Goal: Register for event/course

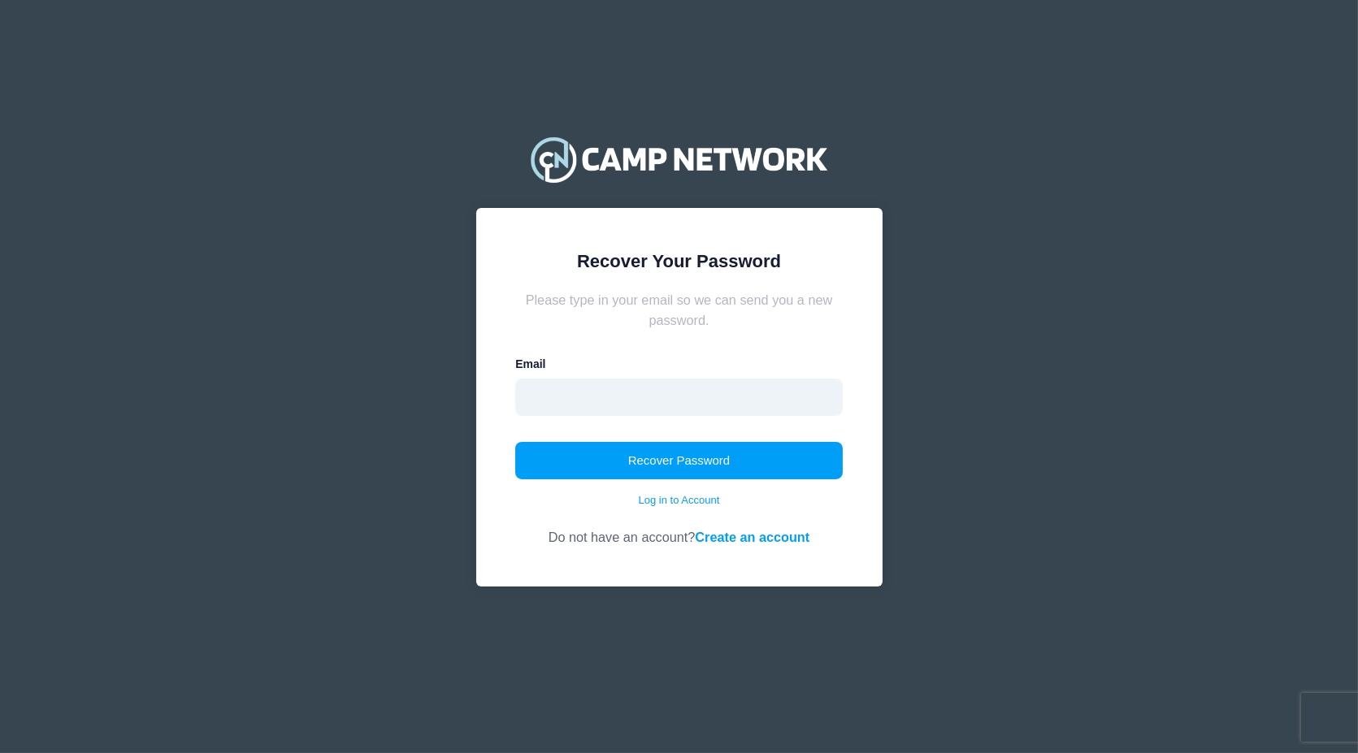
click at [634, 398] on input "email" at bounding box center [678, 397] width 327 height 37
type input "rahflah@yahoo.com"
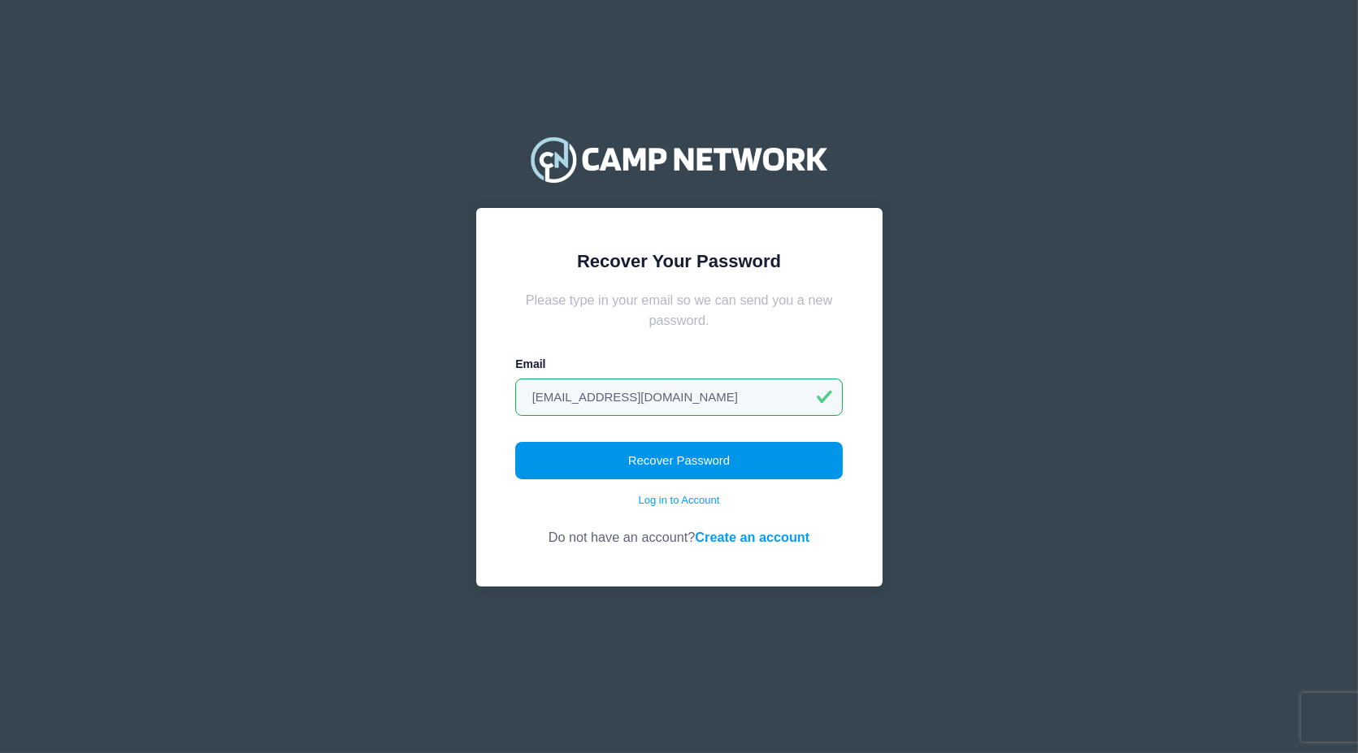
click at [691, 462] on button "Recover Password" at bounding box center [678, 460] width 327 height 37
click at [699, 460] on button "Recover Password" at bounding box center [678, 460] width 327 height 37
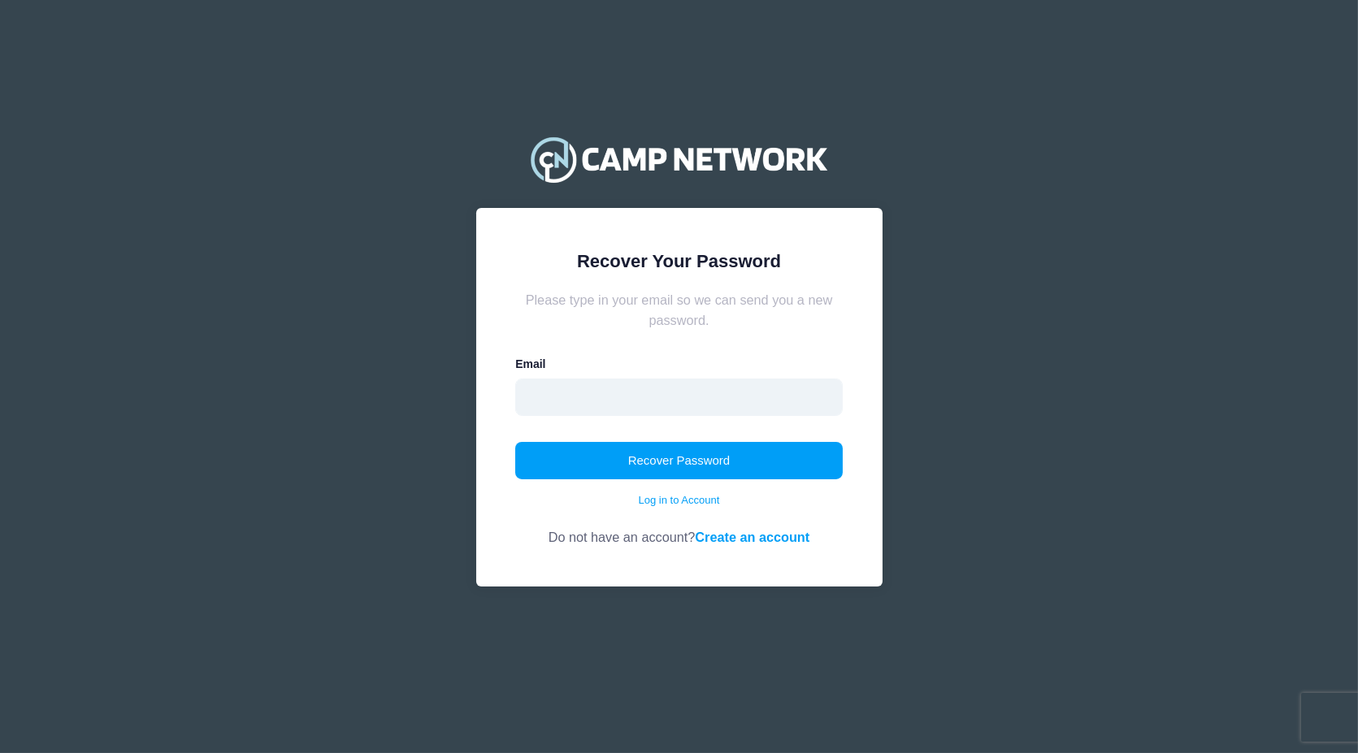
click at [600, 396] on input "email" at bounding box center [678, 397] width 327 height 37
type input "rahflah@yahoo.com"
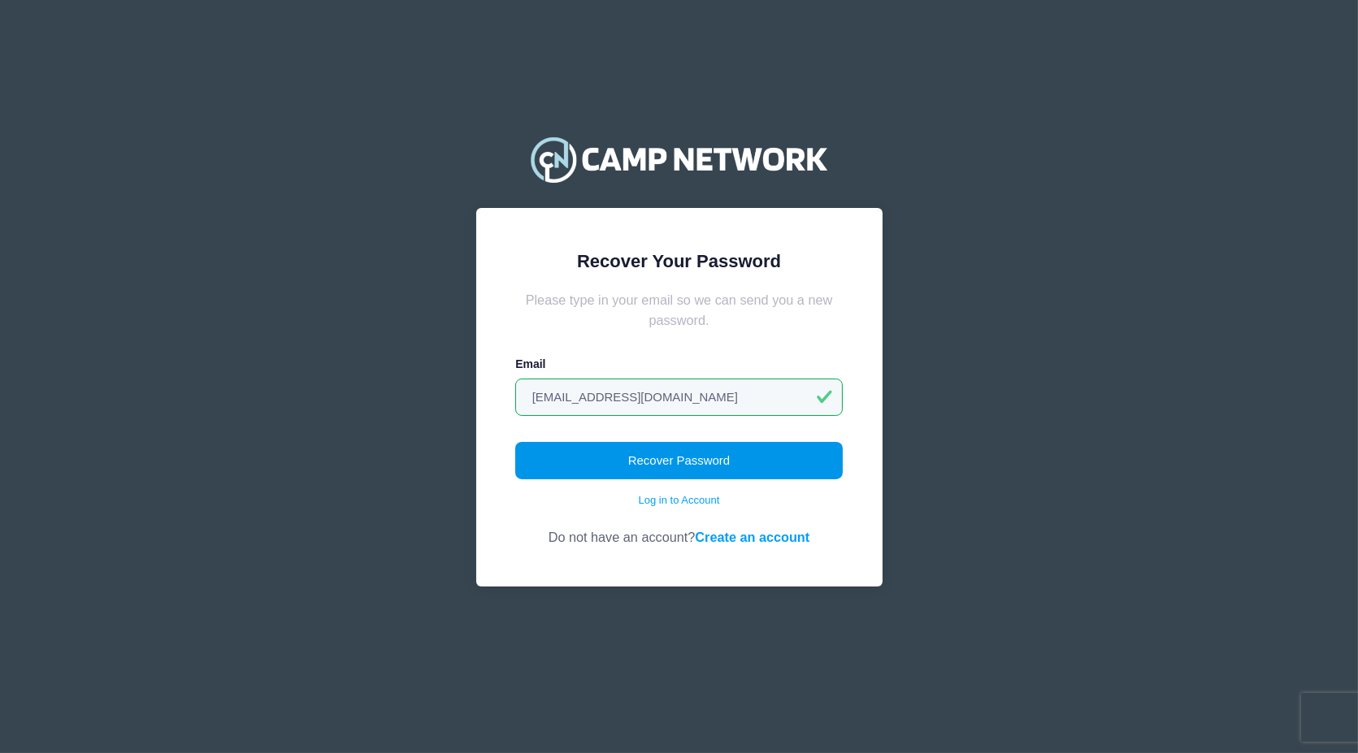
click at [624, 466] on button "Recover Password" at bounding box center [678, 460] width 327 height 37
click at [740, 537] on link "Create an account" at bounding box center [752, 537] width 115 height 15
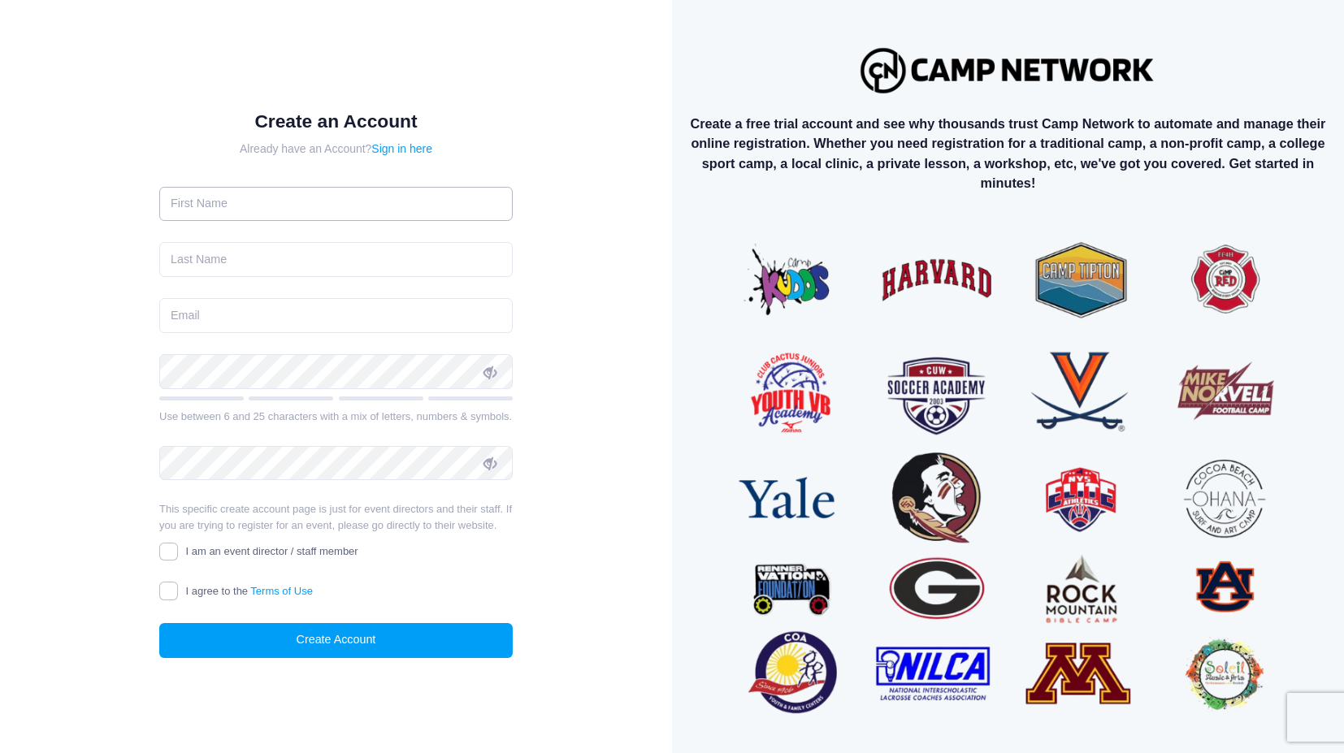
click at [253, 207] on input "text" at bounding box center [335, 204] width 353 height 35
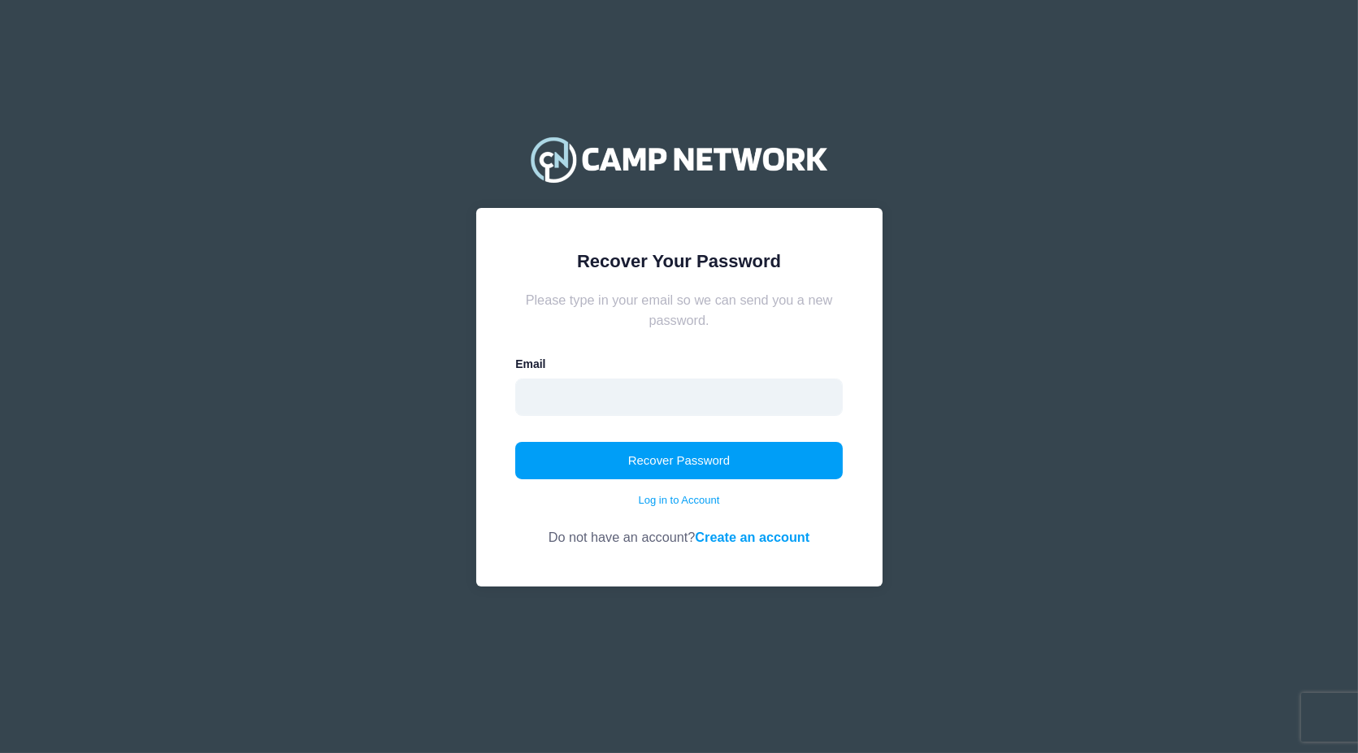
click at [600, 396] on input "email" at bounding box center [678, 397] width 327 height 37
type input "brahnerlax@gmail.com"
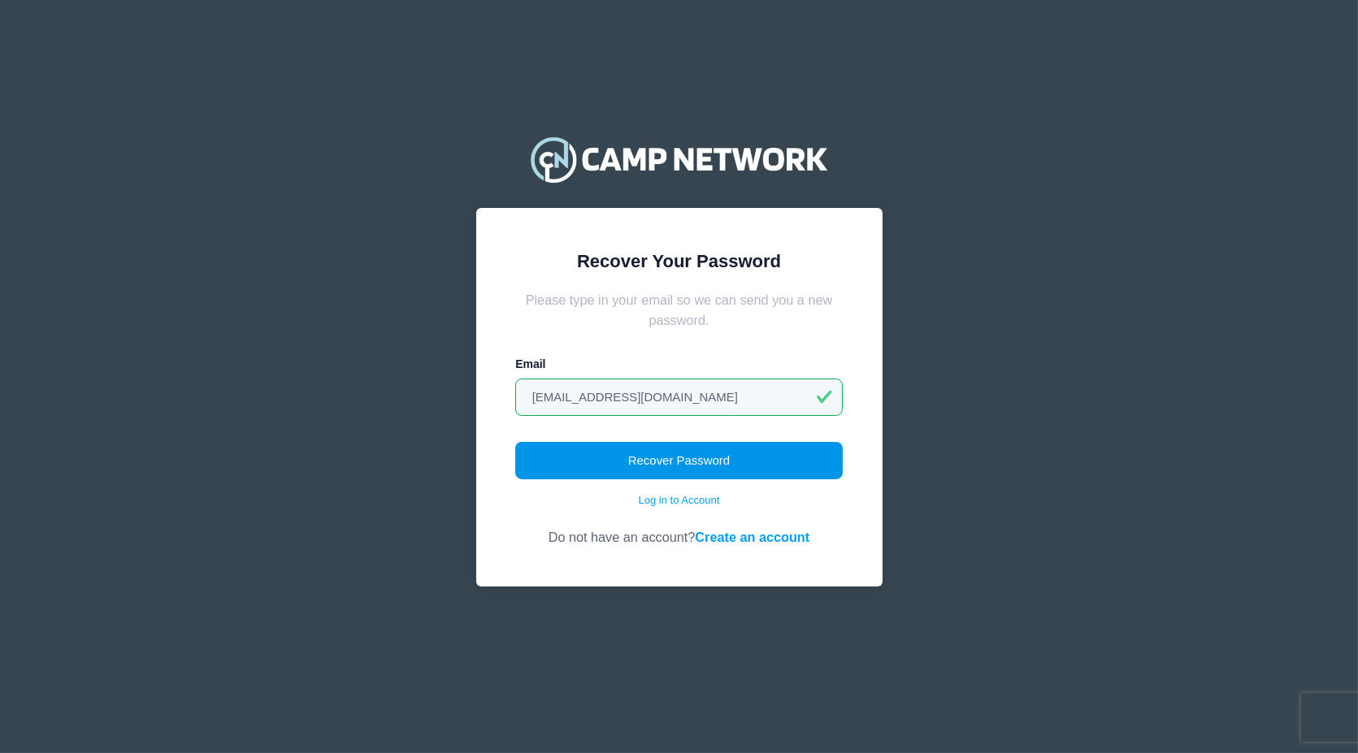
click at [705, 461] on button "Recover Password" at bounding box center [678, 460] width 327 height 37
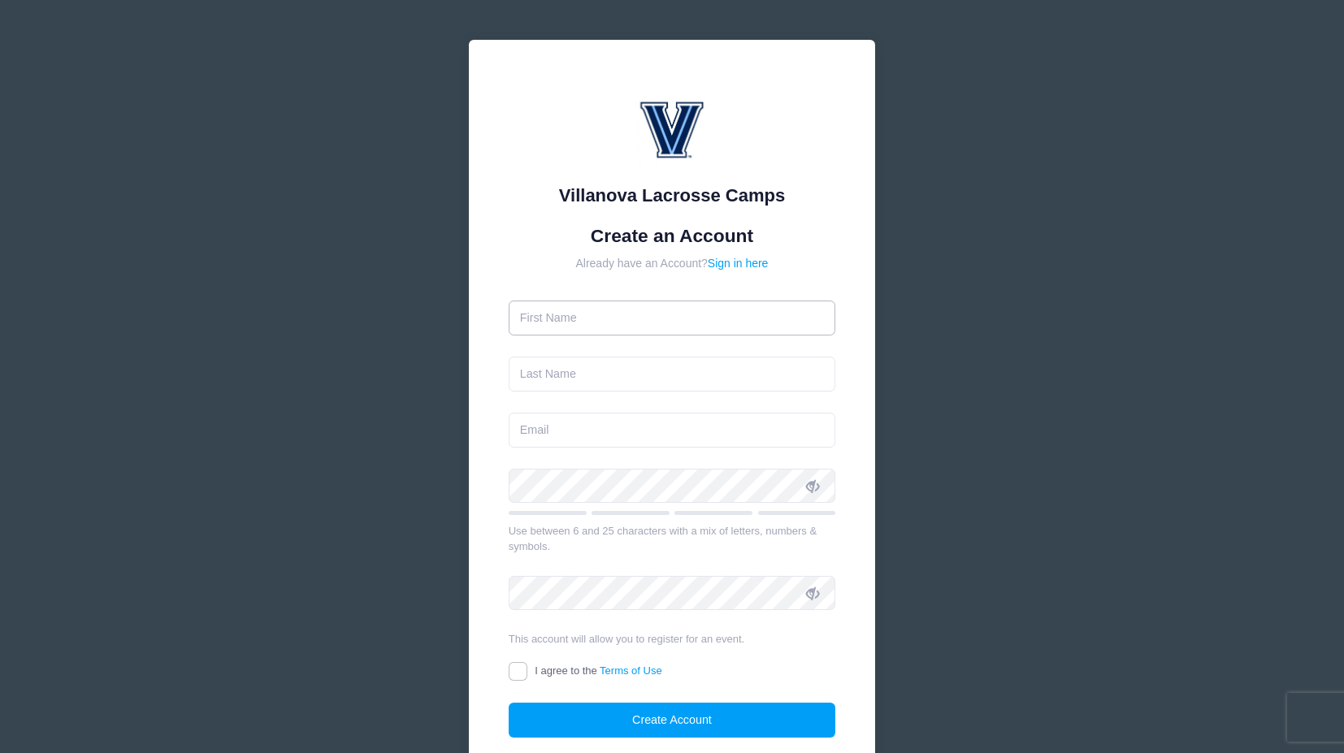
click at [613, 323] on input "text" at bounding box center [672, 318] width 327 height 35
type input "[PERSON_NAME]"
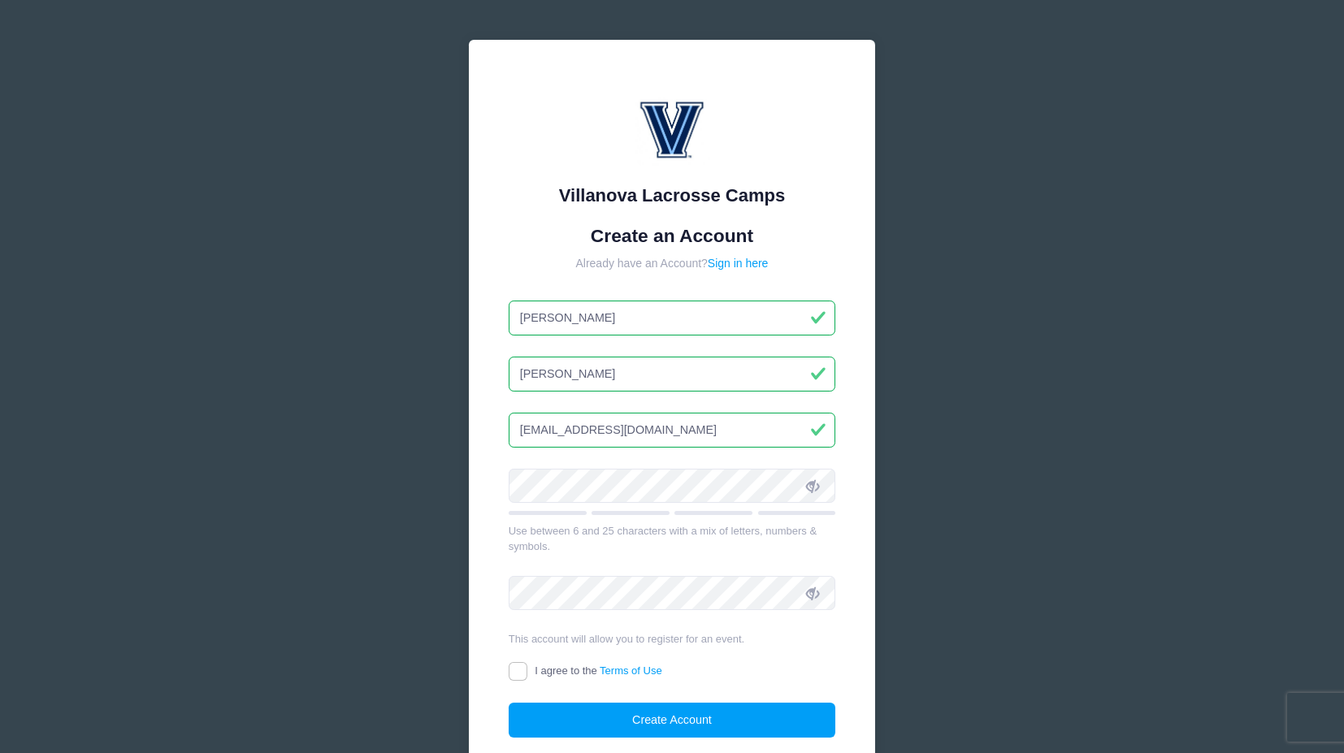
drag, startPoint x: 684, startPoint y: 433, endPoint x: 572, endPoint y: 463, distance: 116.1
click at [453, 433] on div "Villanova Lacrosse Camps Create an Account Already have an Account? Sign in her…" at bounding box center [672, 441] width 486 height 883
type input "[EMAIL_ADDRESS][DOMAIN_NAME]"
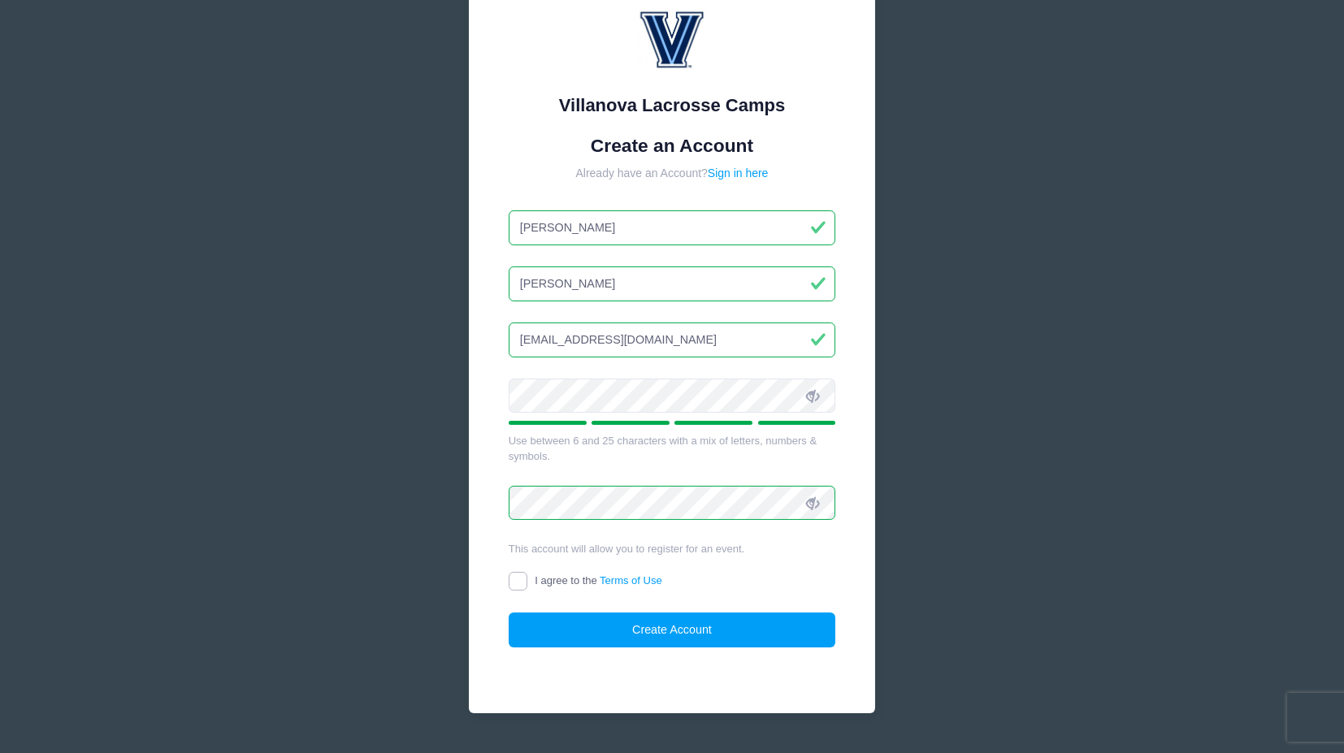
click at [518, 588] on input "I agree to the Terms of Use" at bounding box center [518, 581] width 19 height 19
checkbox input "true"
click at [640, 630] on button "Create Account" at bounding box center [672, 630] width 327 height 35
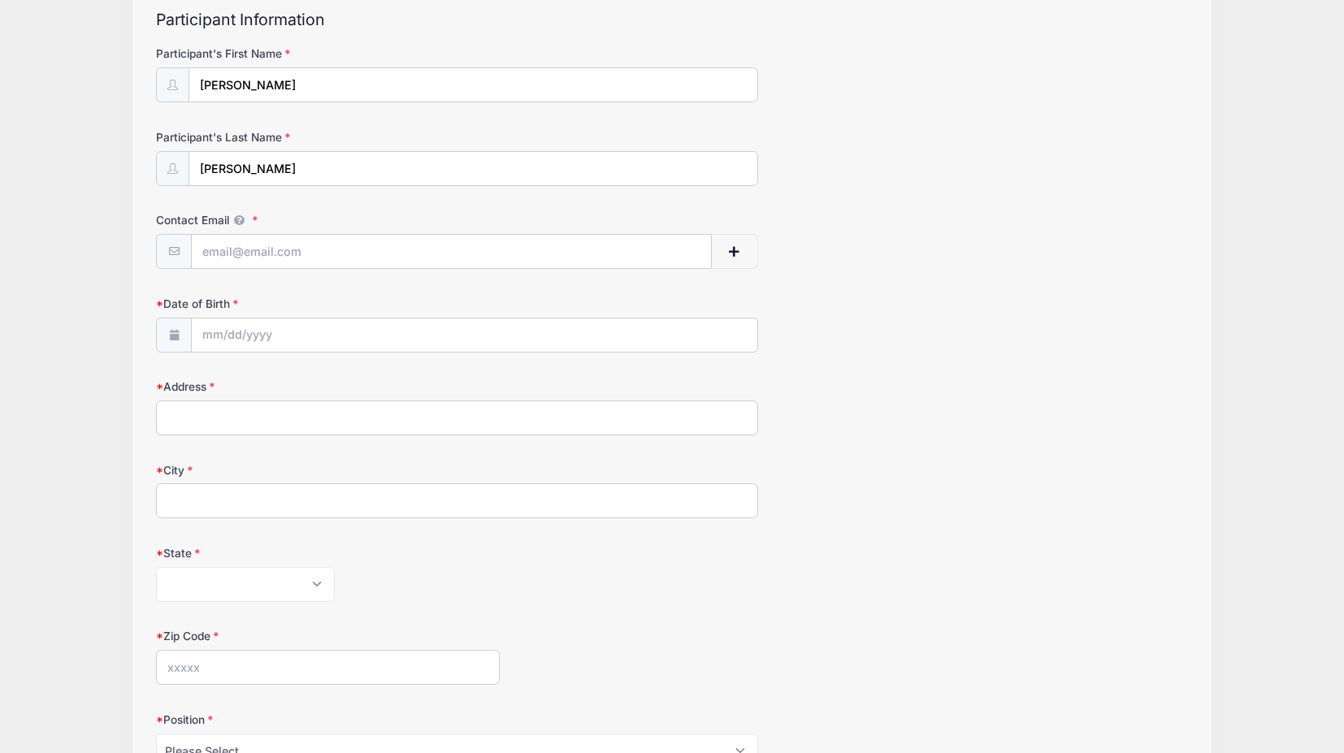
scroll to position [180, 0]
click at [329, 245] on input "Contact Email" at bounding box center [451, 248] width 519 height 35
type input "rahflah@yahoo.com"
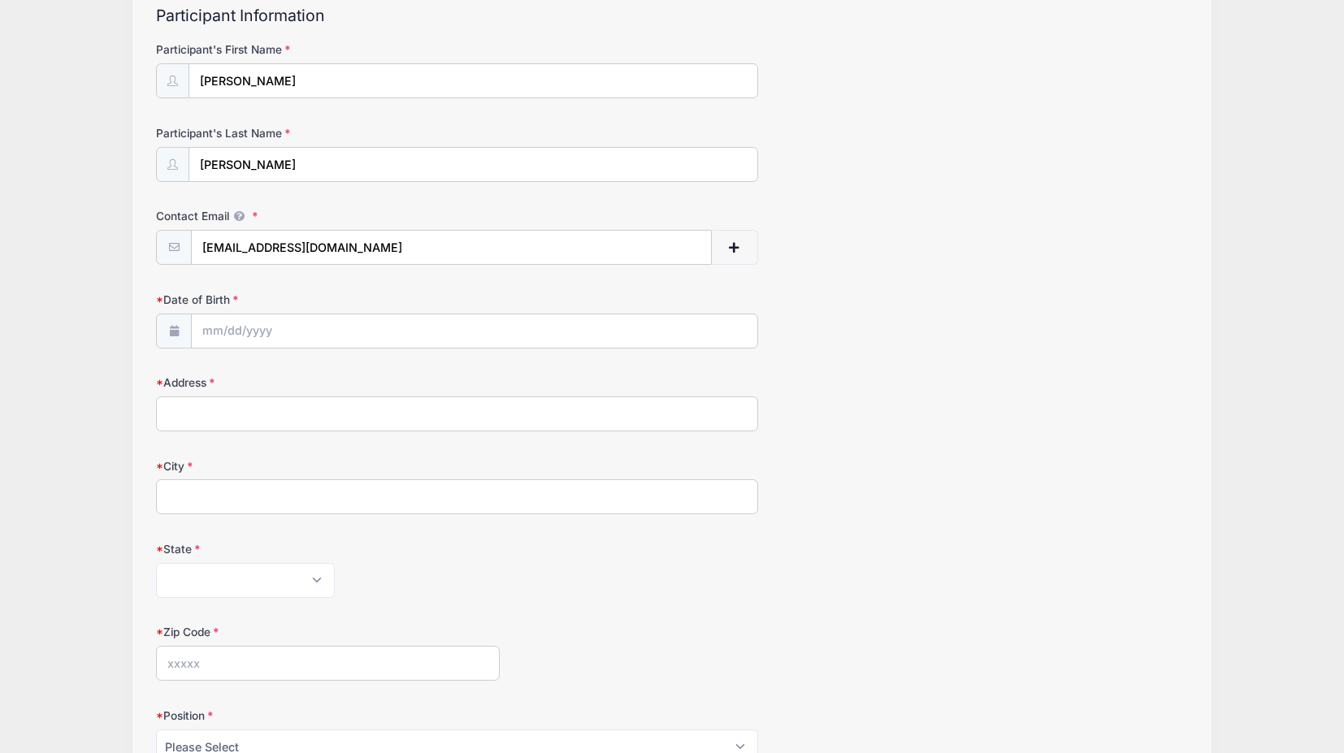
type input "3670 SOUTHVIEW AVENUE"
type input "Wantagh"
select select "NY"
type input "11793"
type input "(516) 382-5387"
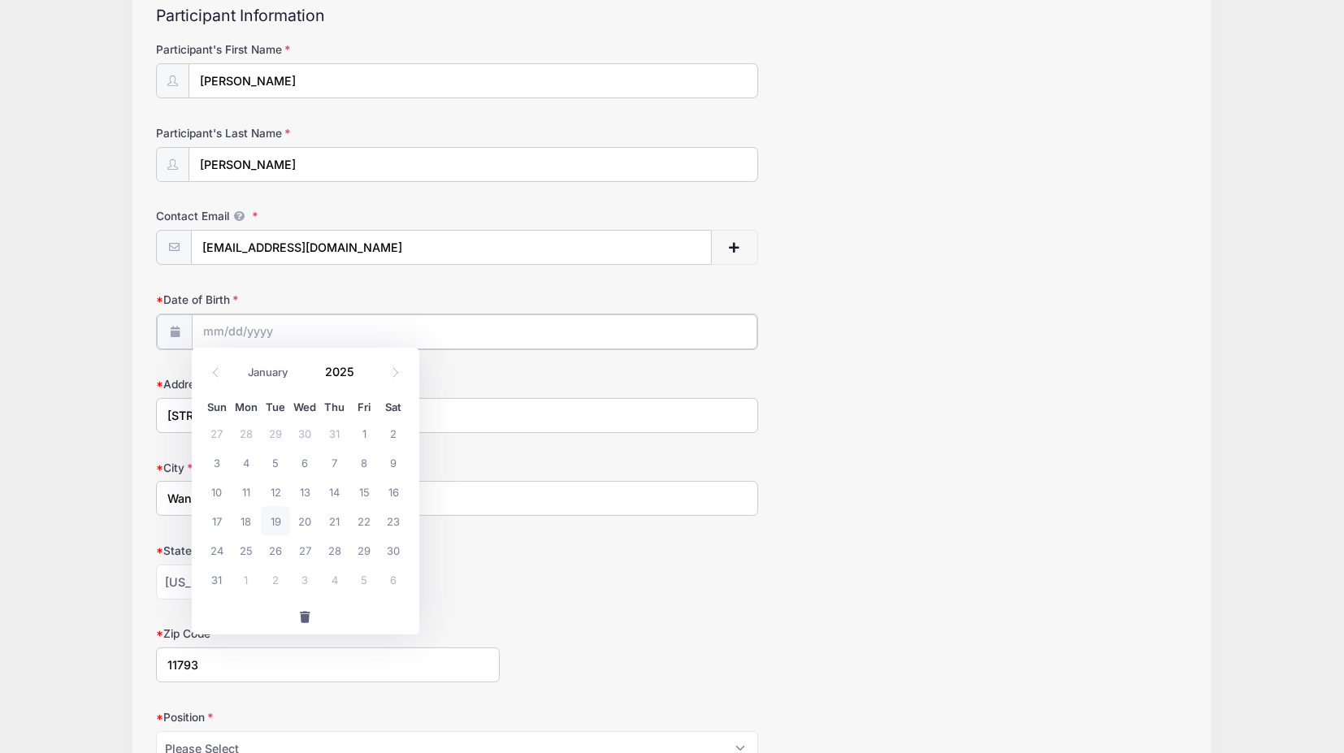
click at [228, 326] on input "Date of Birth" at bounding box center [474, 331] width 565 height 35
click at [258, 371] on select "January February March April May June July August September October November De…" at bounding box center [277, 372] width 72 height 21
click at [241, 362] on select "January February March April May June July August September October November De…" at bounding box center [277, 372] width 72 height 21
click at [384, 369] on span at bounding box center [395, 372] width 27 height 28
select select "5"
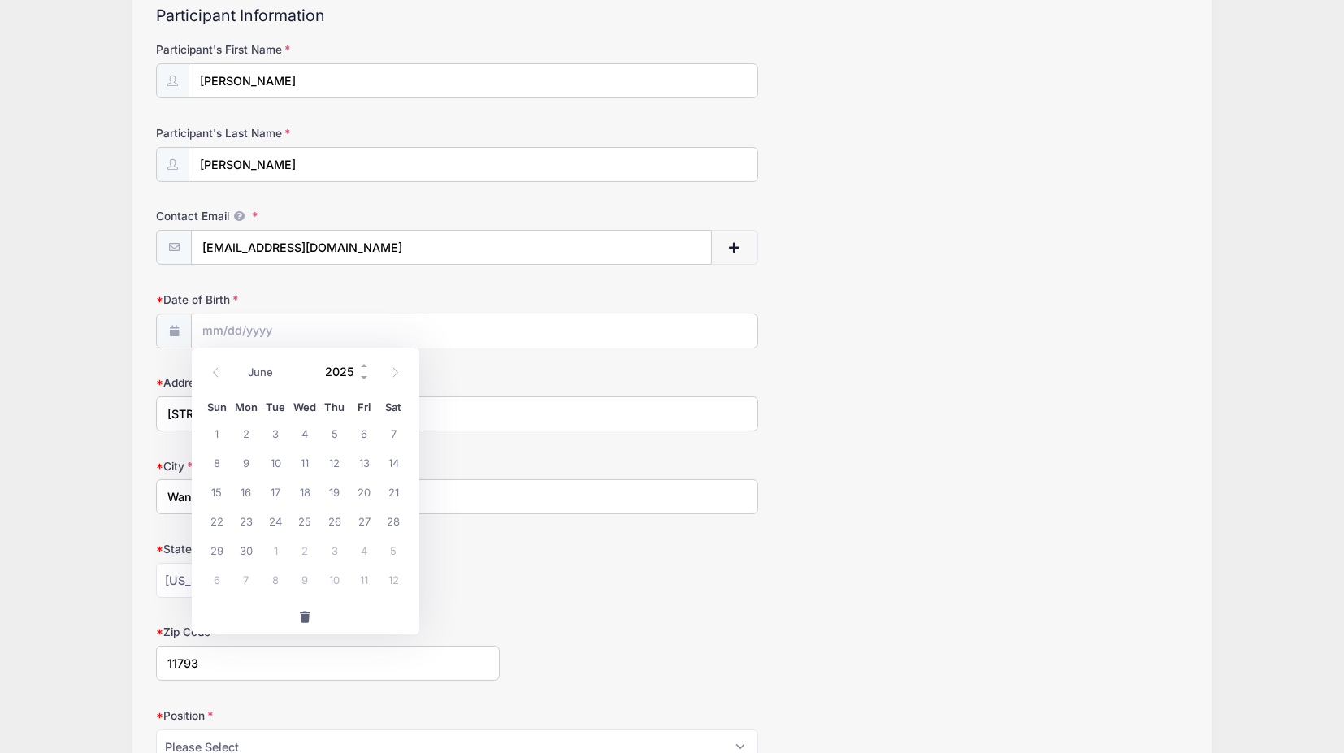
click at [345, 375] on input "2025" at bounding box center [344, 371] width 53 height 24
click at [359, 366] on span at bounding box center [364, 365] width 11 height 12
click at [340, 371] on input "2026" at bounding box center [344, 371] width 53 height 24
click at [362, 379] on span at bounding box center [364, 377] width 11 height 12
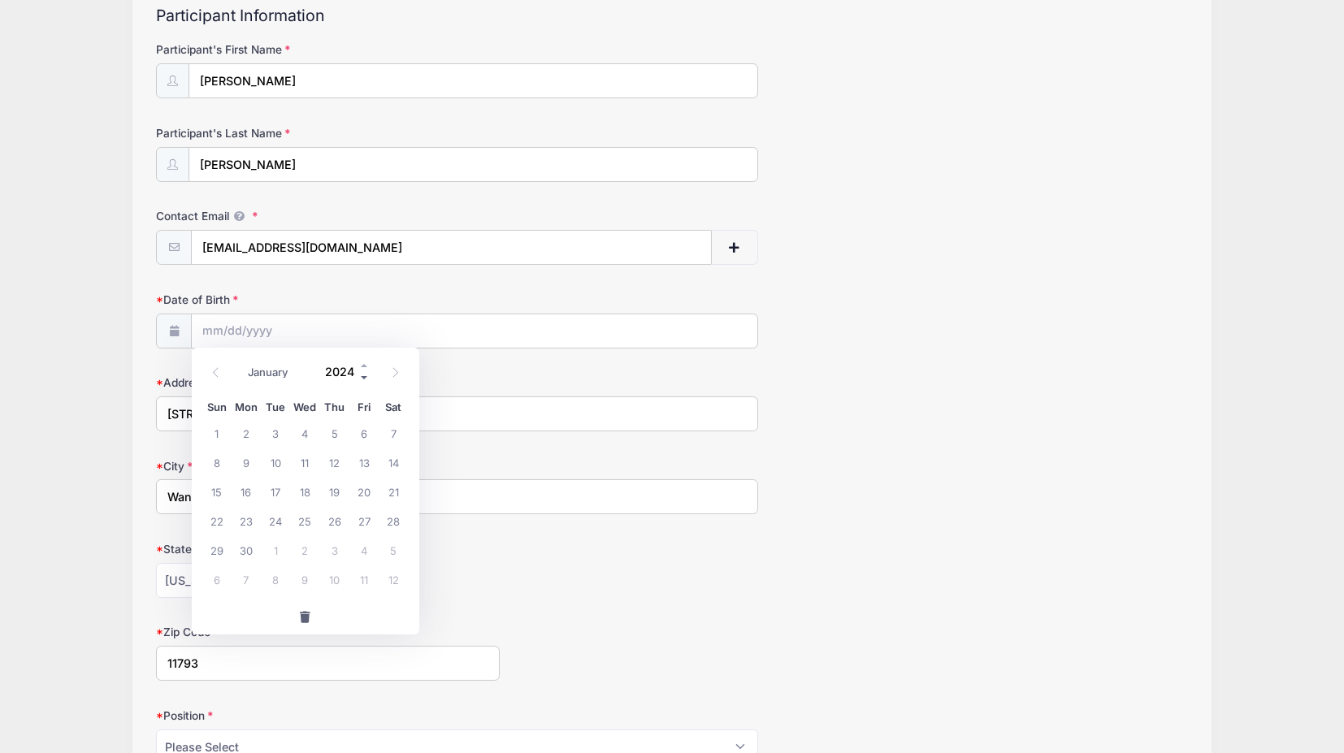
click at [362, 379] on span at bounding box center [364, 377] width 11 height 12
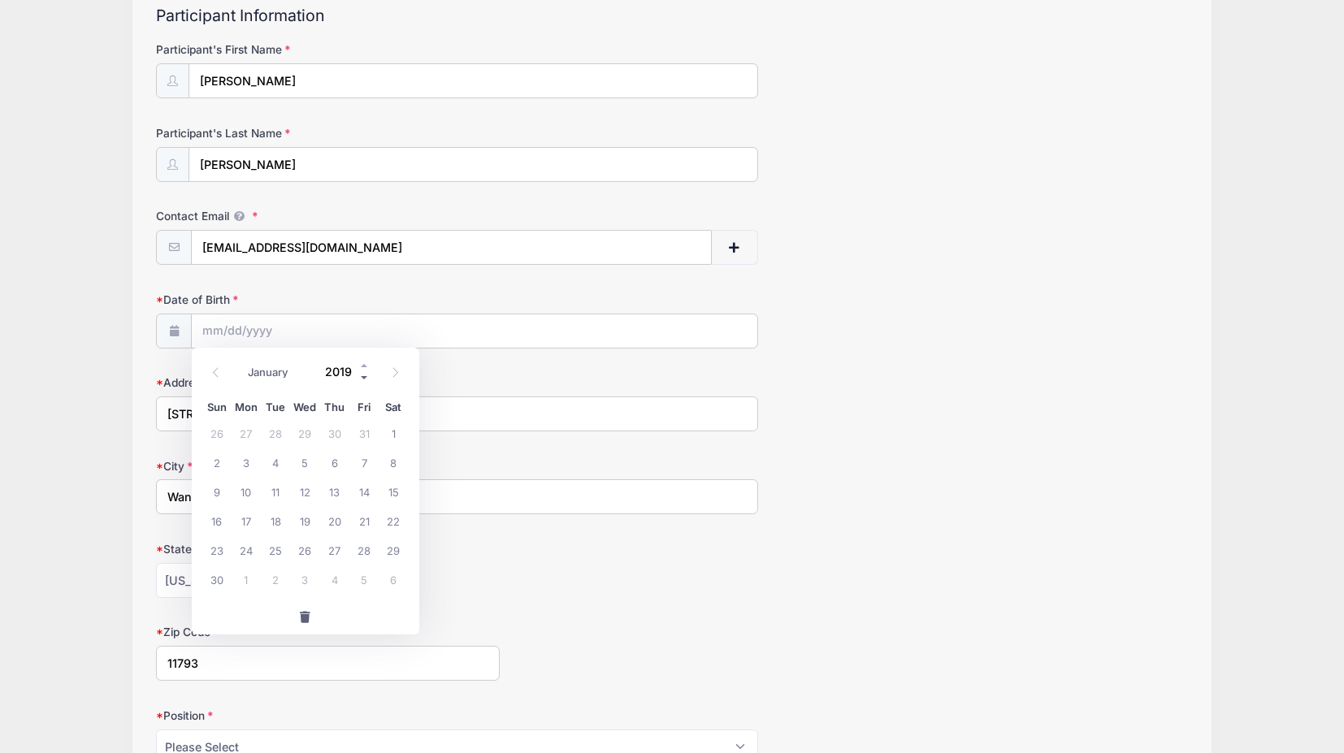
click at [362, 379] on span at bounding box center [364, 377] width 11 height 12
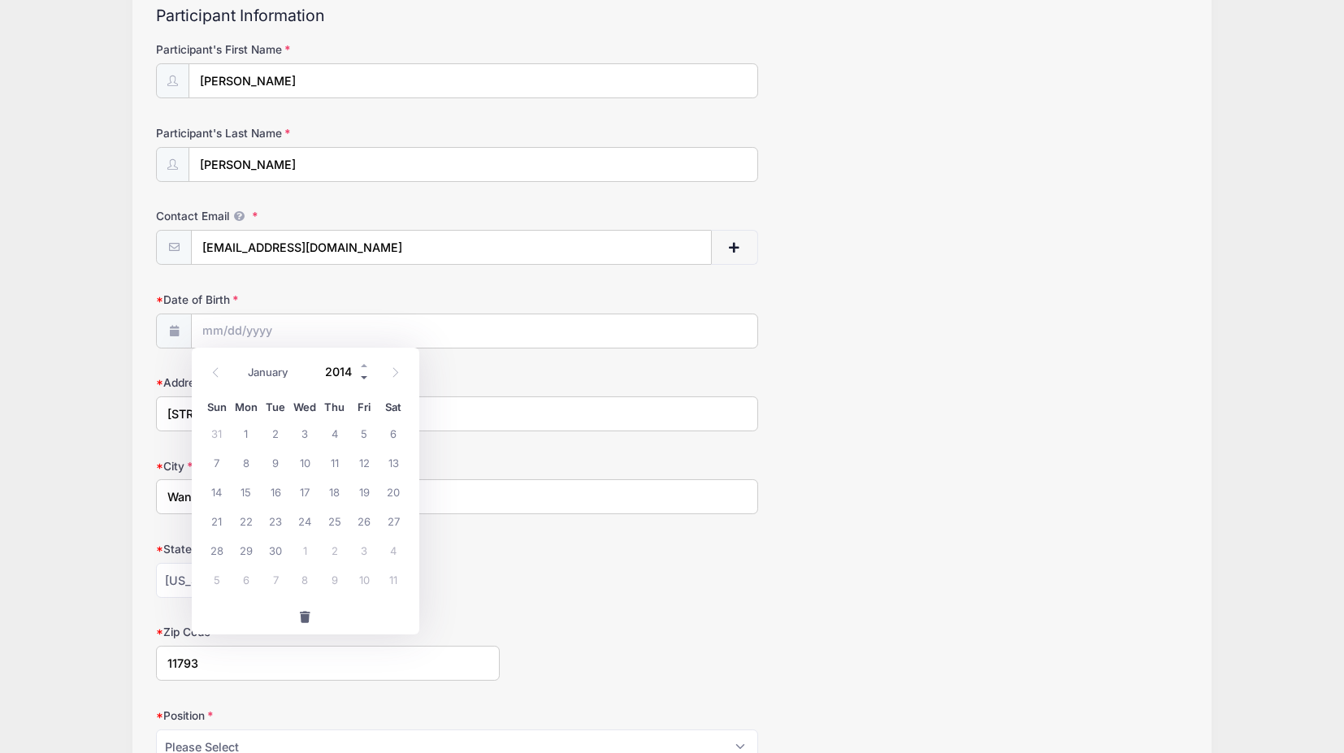
click at [362, 379] on span at bounding box center [364, 377] width 11 height 12
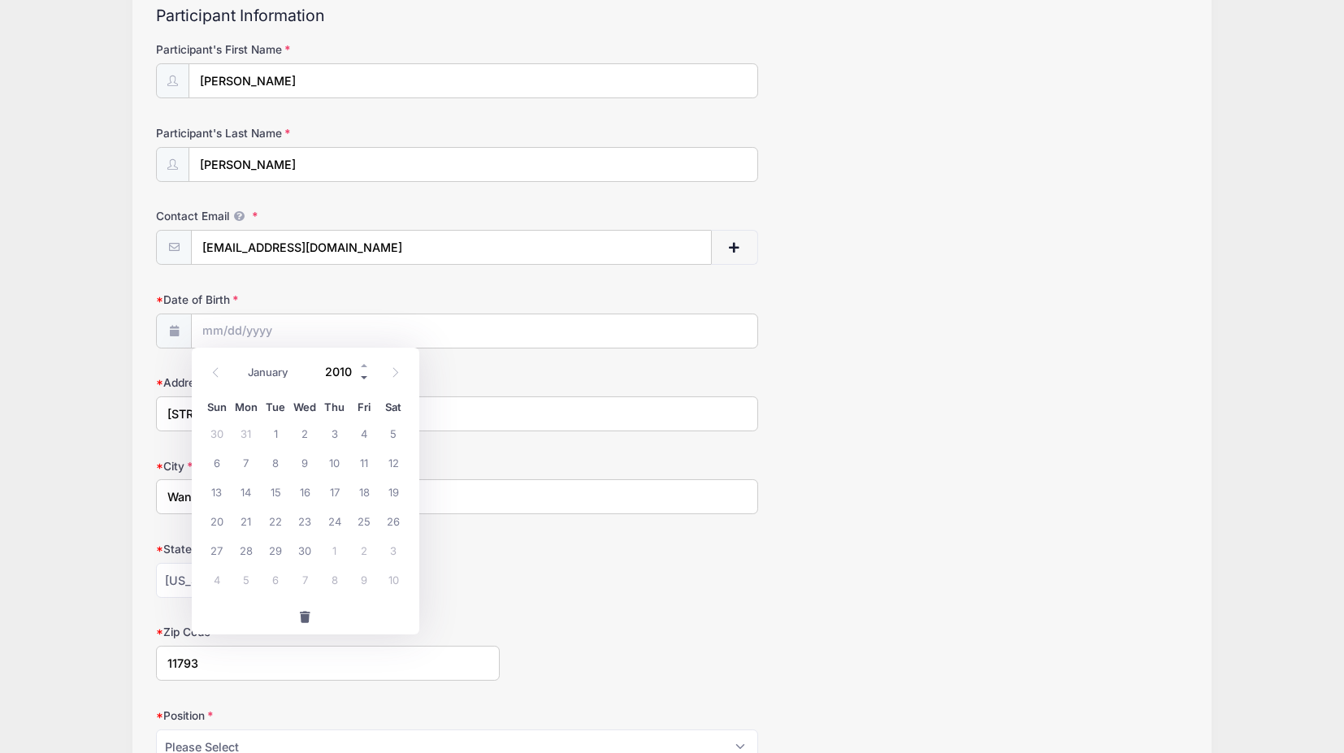
type input "2009"
click at [263, 371] on select "January February March April May June July August September October November De…" at bounding box center [277, 372] width 72 height 21
select select "4"
click at [241, 362] on select "January February March April May June July August September October November De…" at bounding box center [277, 372] width 72 height 21
click at [337, 464] on span "7" at bounding box center [334, 462] width 29 height 29
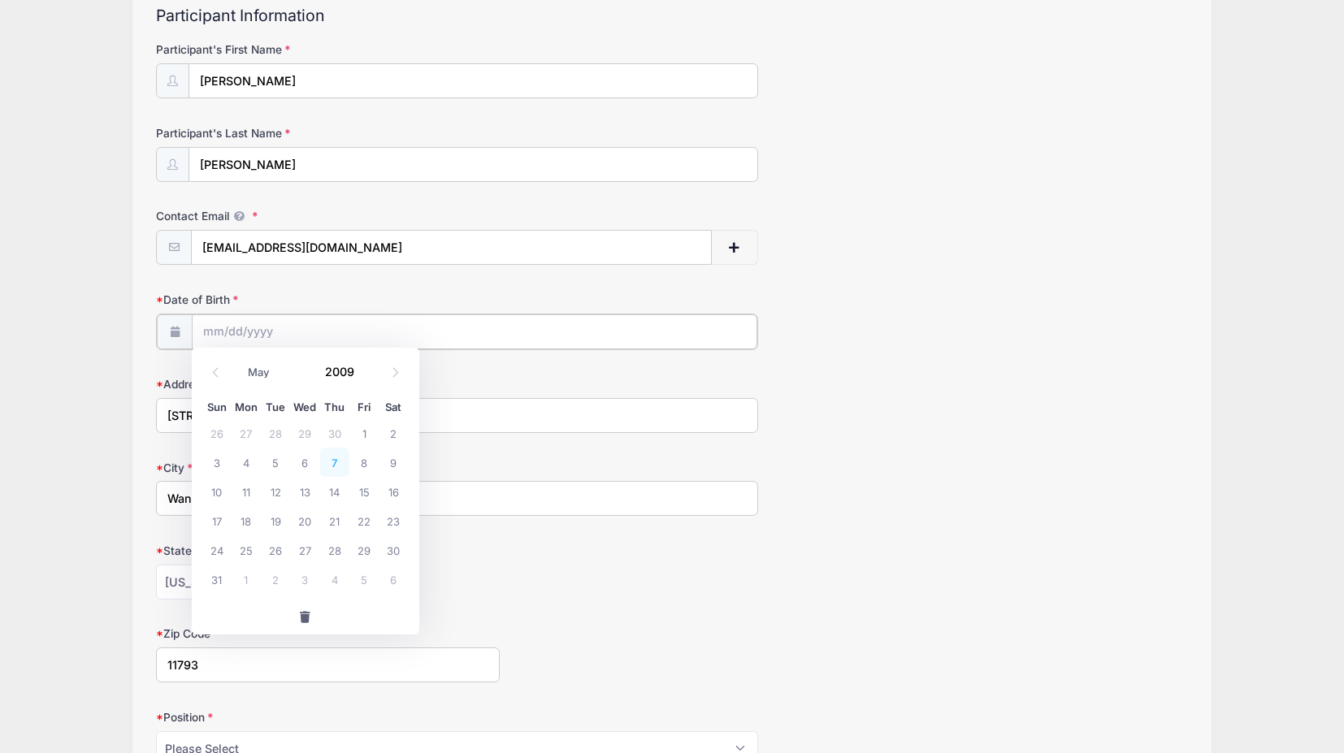
type input "05/07/2009"
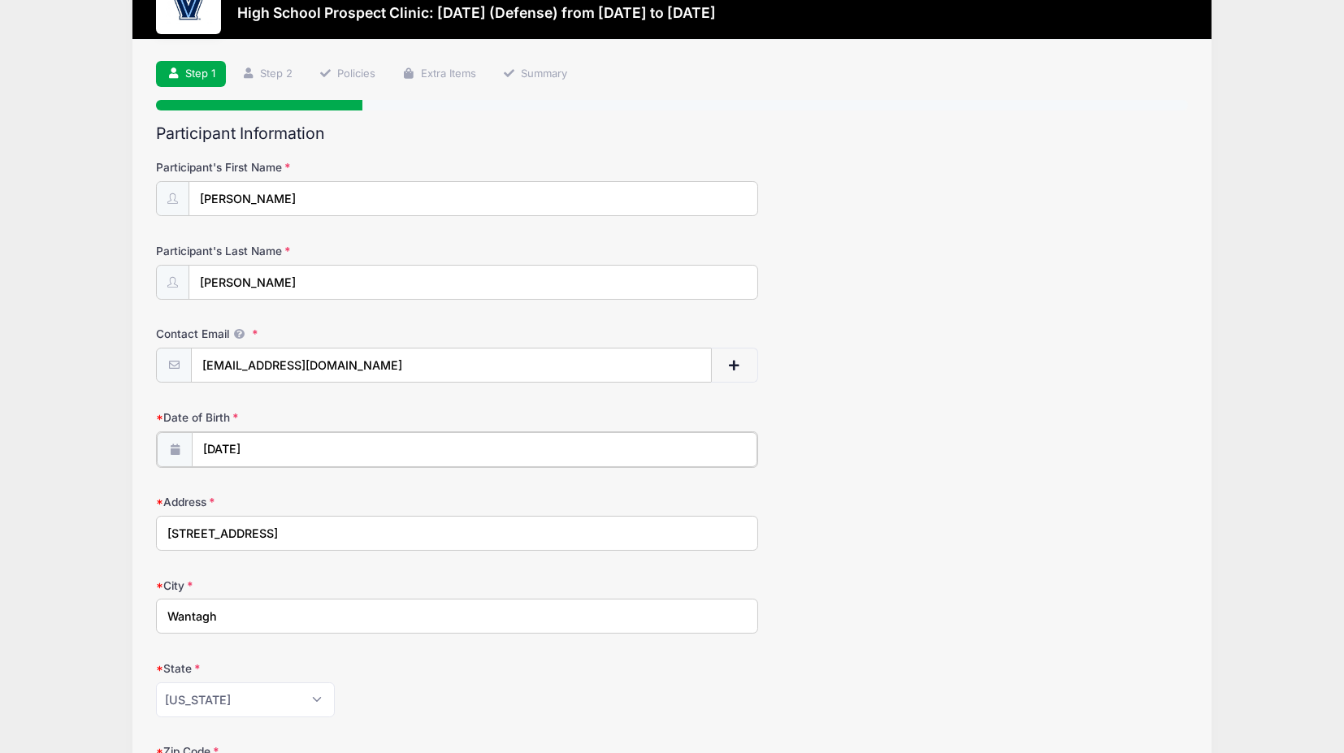
scroll to position [90, 0]
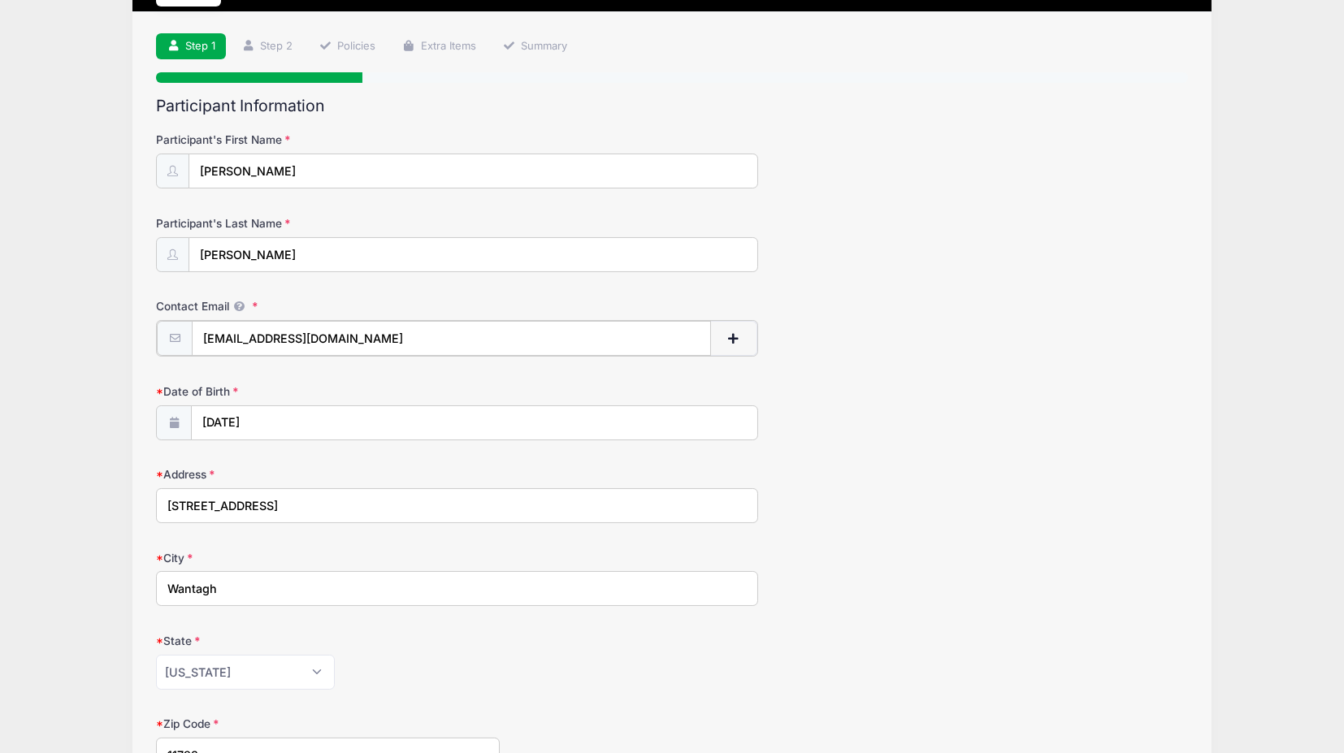
click at [341, 340] on input "rahflah@yahoo.com" at bounding box center [451, 338] width 519 height 35
drag, startPoint x: 341, startPoint y: 340, endPoint x: 119, endPoint y: 326, distance: 223.1
click at [119, 326] on div "Villanova Lacrosse Camps High School Prospect Clinic: September 21 (Defense) fr…" at bounding box center [671, 541] width 1295 height 1262
type input "[EMAIL_ADDRESS][DOMAIN_NAME]"
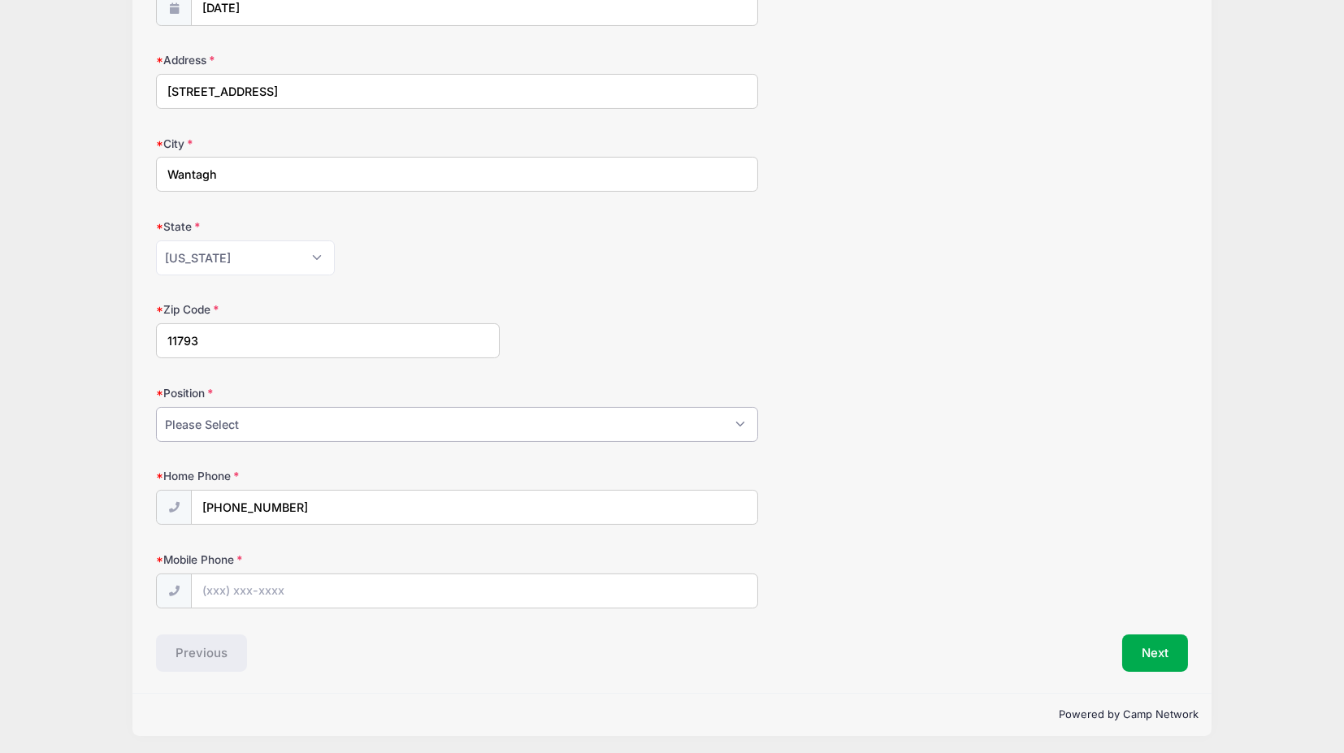
scroll to position [501, 0]
click at [324, 436] on select "Please Select Goalie Middie Defense Attack FOGO LSM" at bounding box center [457, 426] width 602 height 35
select select "Defense"
click at [156, 409] on select "Please Select Goalie Middie Defense Attack FOGO LSM" at bounding box center [457, 426] width 602 height 35
click at [342, 584] on input "Mobile Phone" at bounding box center [474, 593] width 565 height 35
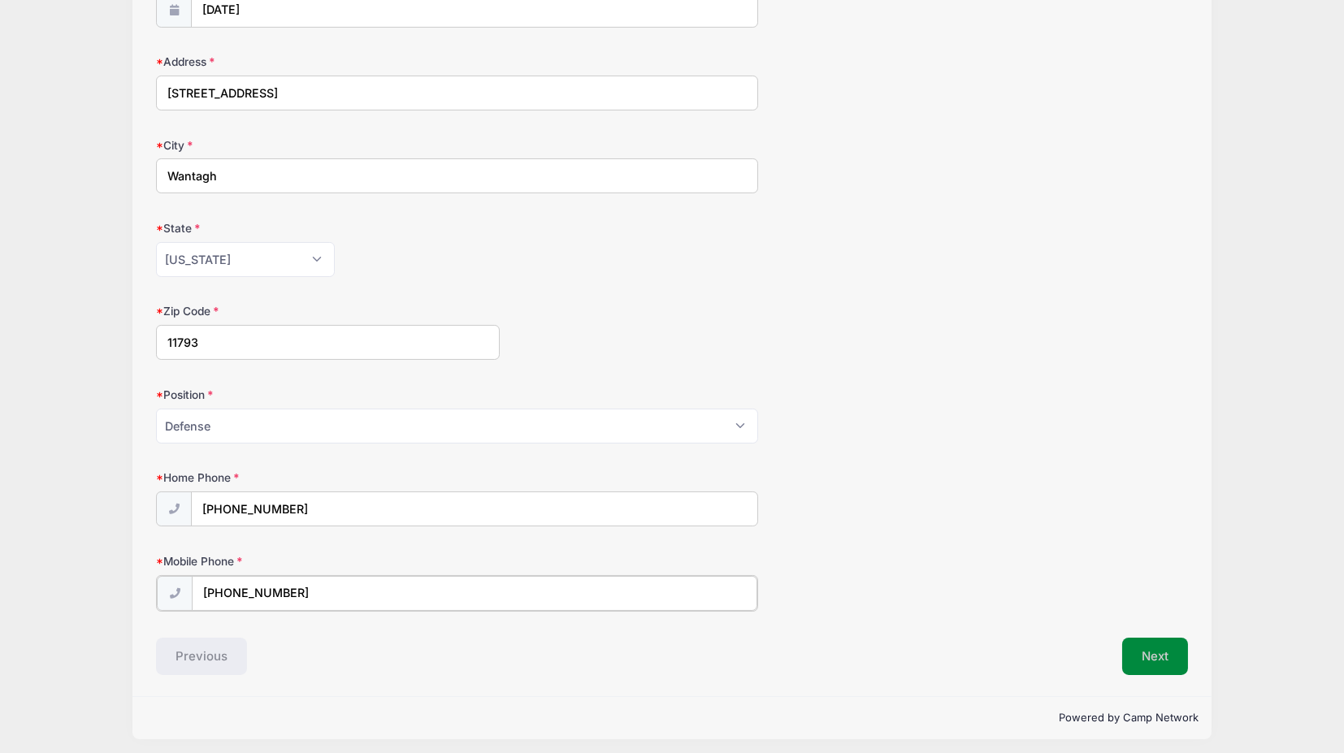
type input "(516) 382-4625"
click at [1144, 639] on button "Next" at bounding box center [1155, 654] width 66 height 37
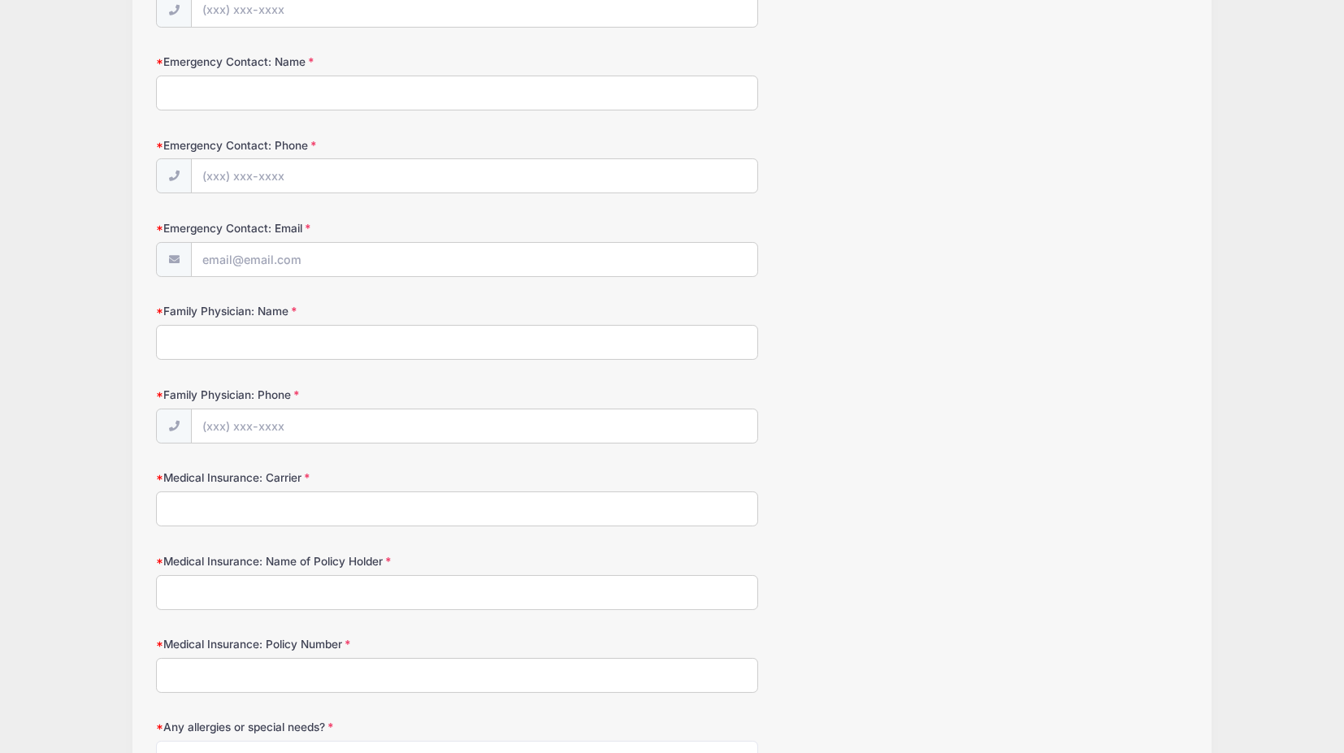
scroll to position [0, 0]
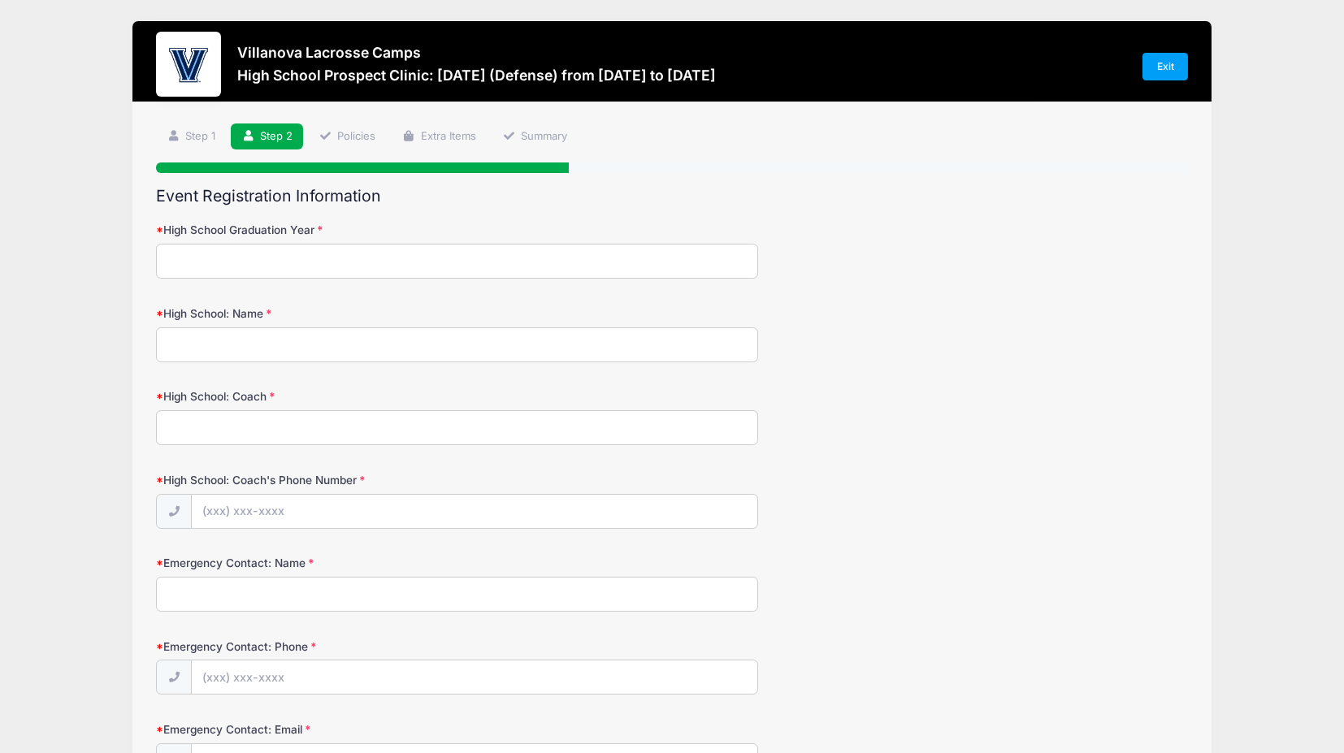
click at [453, 258] on input "High School Graduation Year" at bounding box center [457, 261] width 602 height 35
type input "2027"
click at [350, 340] on input "High School: Name" at bounding box center [457, 344] width 602 height 35
type input "Chaminade High School"
click at [314, 440] on input "High School: Coach" at bounding box center [457, 427] width 602 height 35
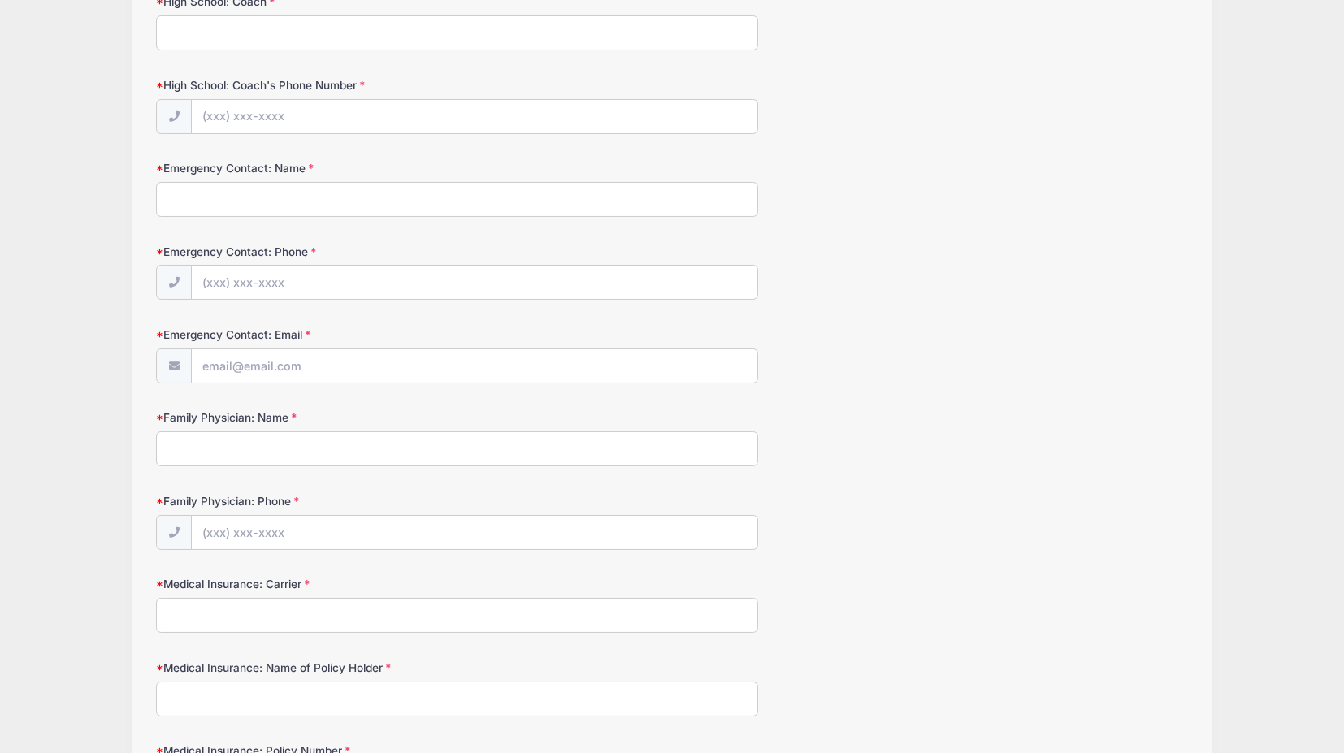
scroll to position [451, 0]
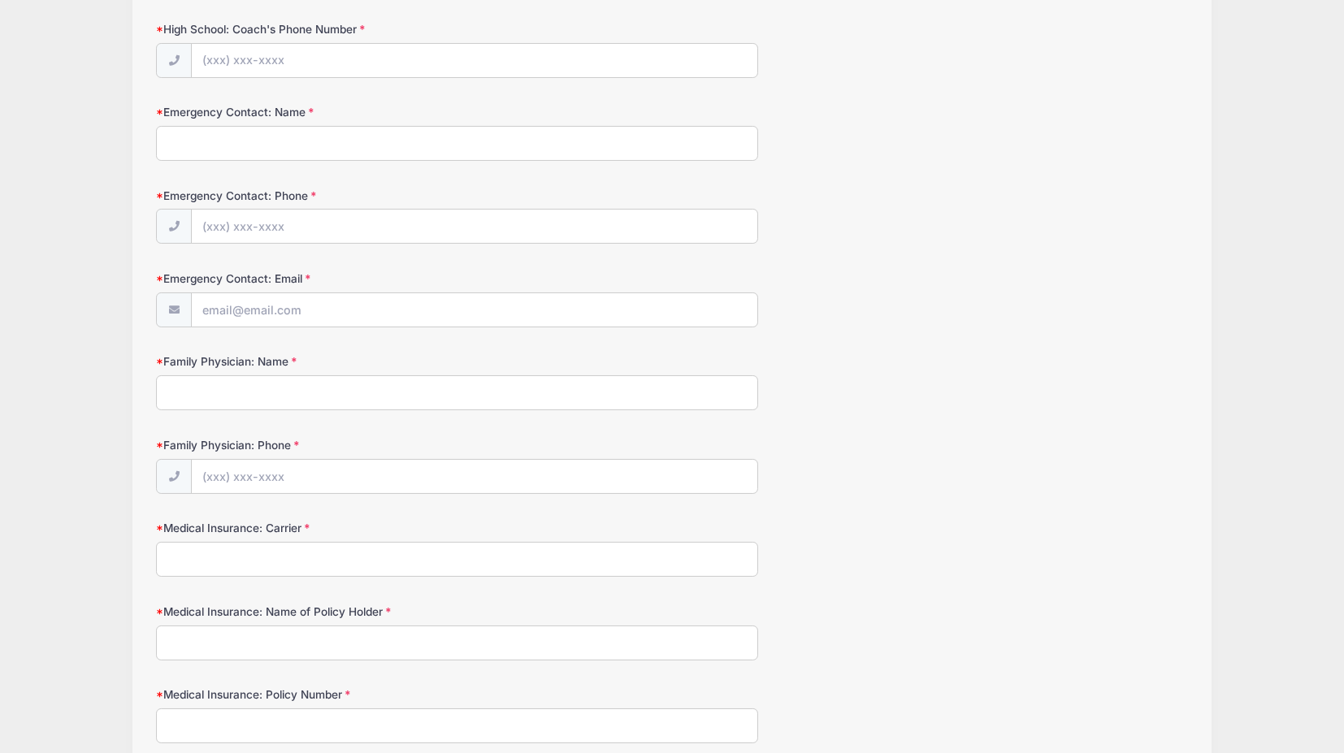
click at [329, 556] on input "Medical Insurance: Carrier" at bounding box center [457, 559] width 602 height 35
type input "GHI"
click at [297, 632] on input "Medical Insurance: Name of Policy Holder" at bounding box center [457, 643] width 602 height 35
type input "William Rahner"
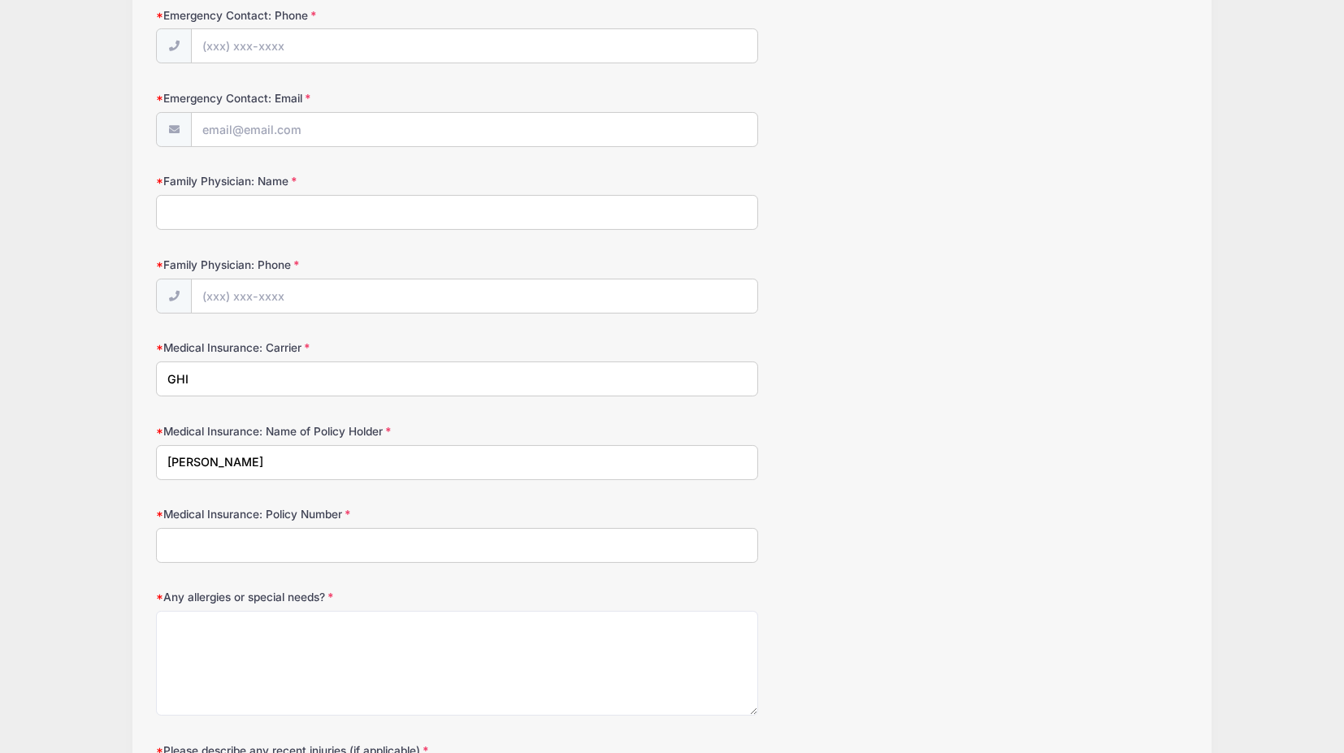
click at [383, 548] on input "Medical Insurance: Policy Number" at bounding box center [457, 545] width 602 height 35
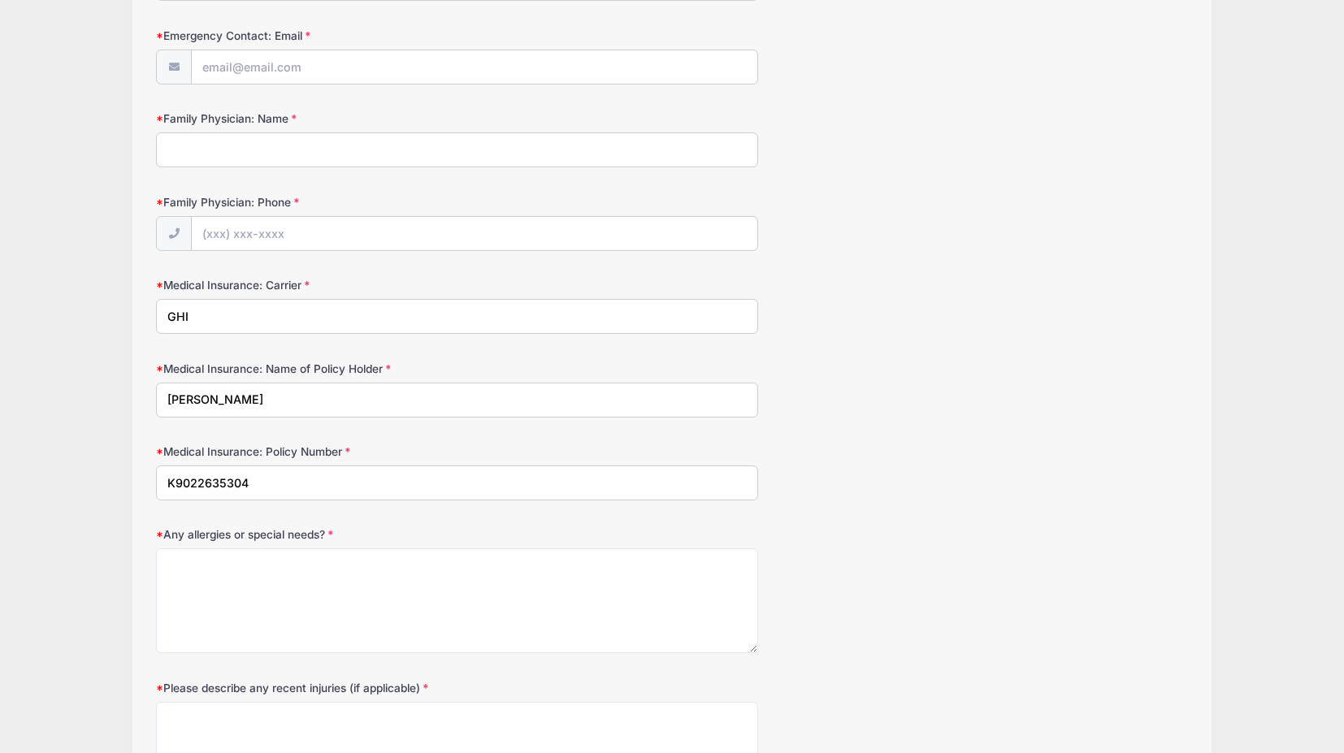
scroll to position [722, 0]
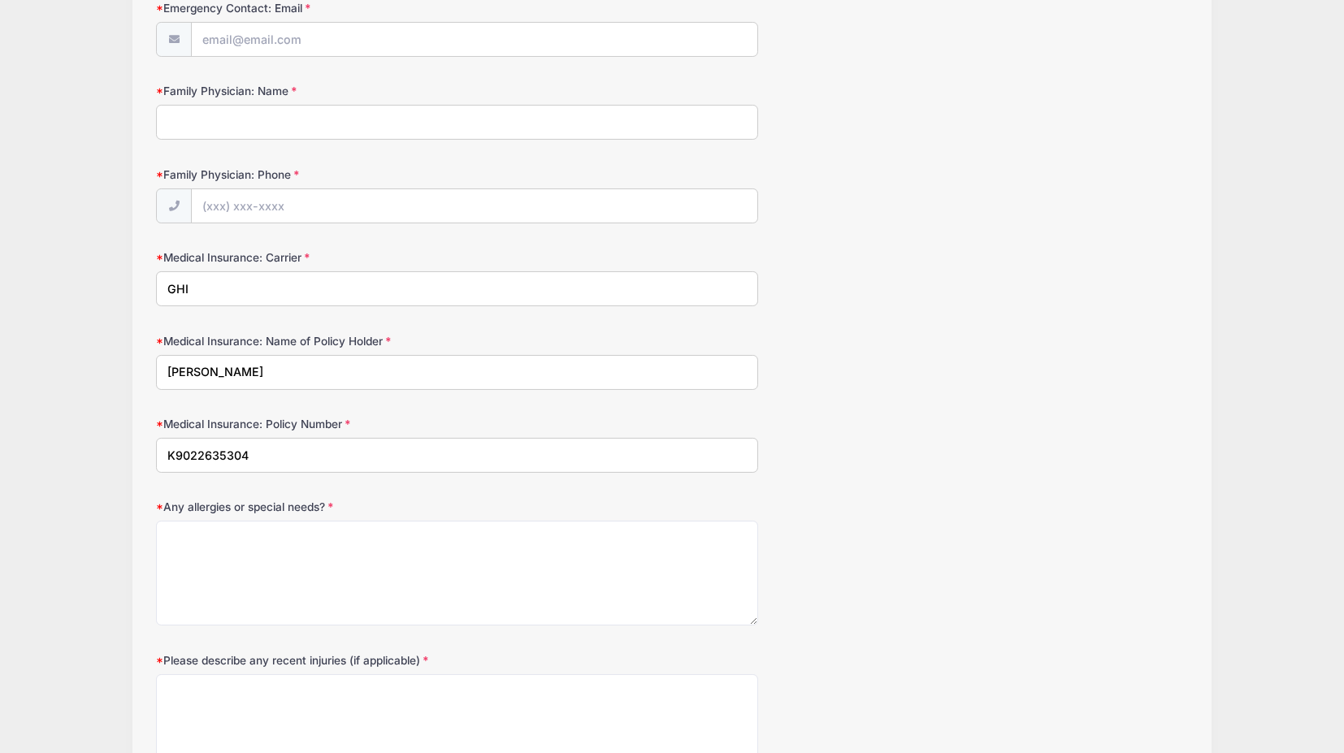
type input "K9022635304"
click at [369, 549] on textarea "Any allergies or special needs?" at bounding box center [457, 573] width 602 height 105
type textarea "M"
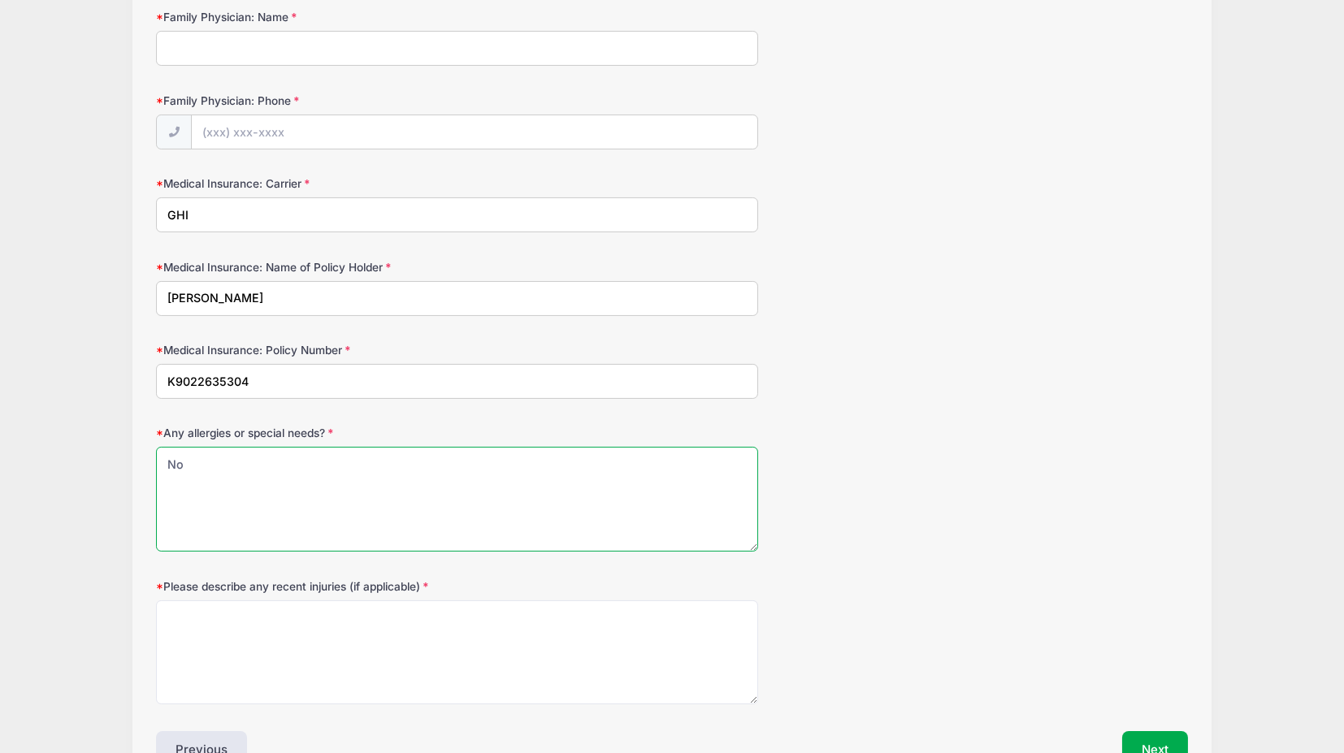
scroll to position [889, 0]
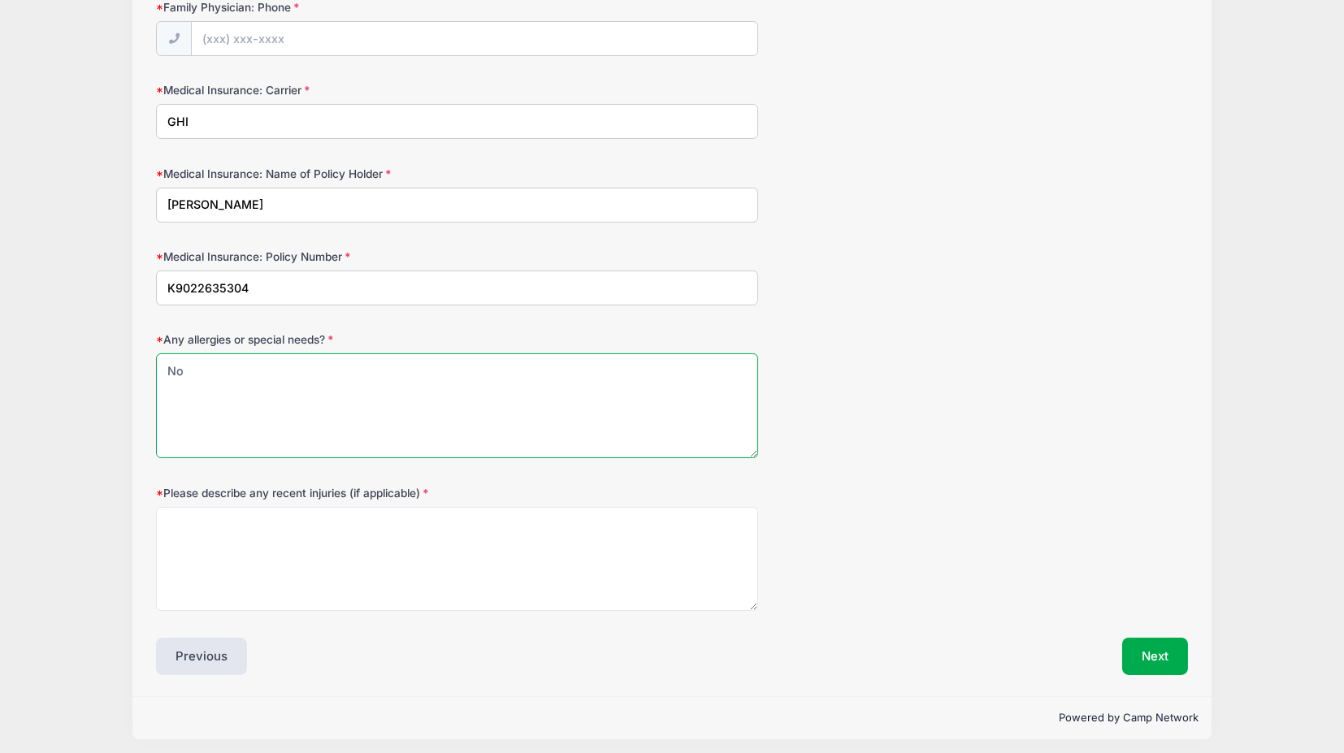
type textarea "No"
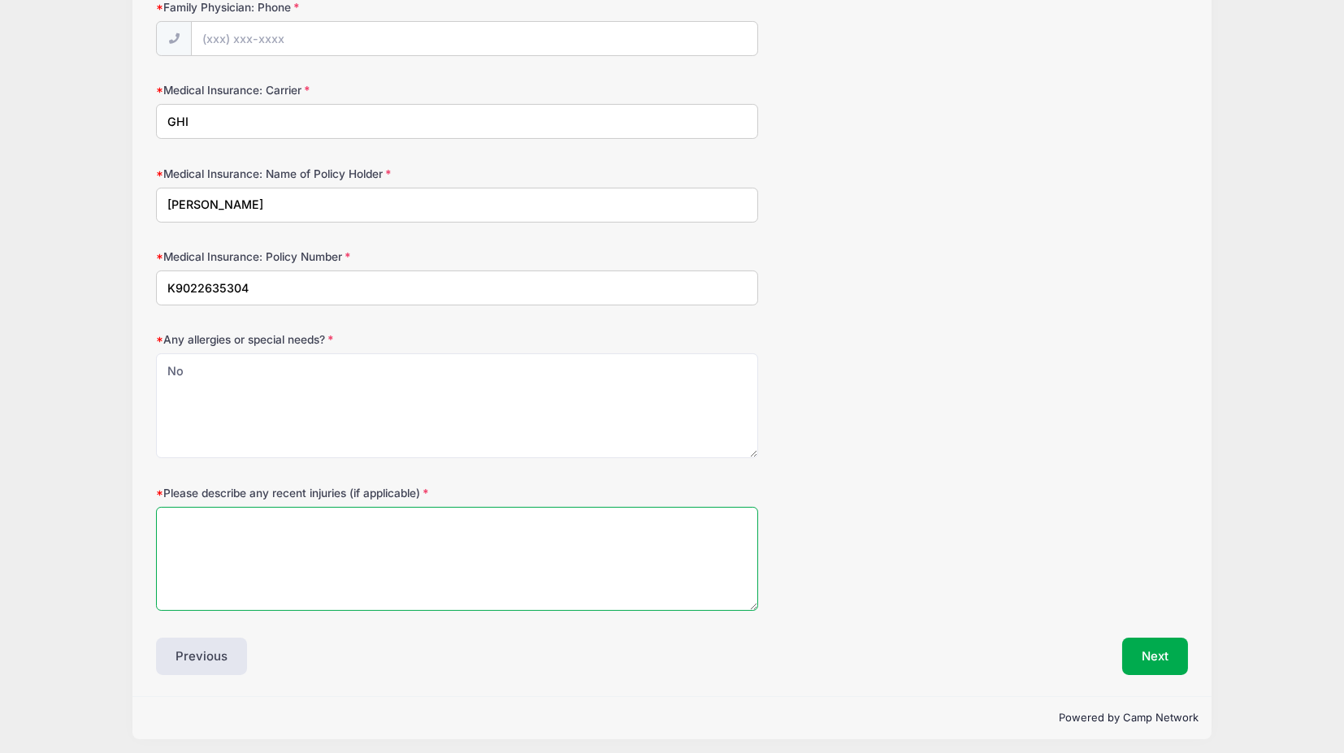
click at [297, 536] on textarea "Please describe any recent injuries (if applicable)" at bounding box center [457, 559] width 602 height 105
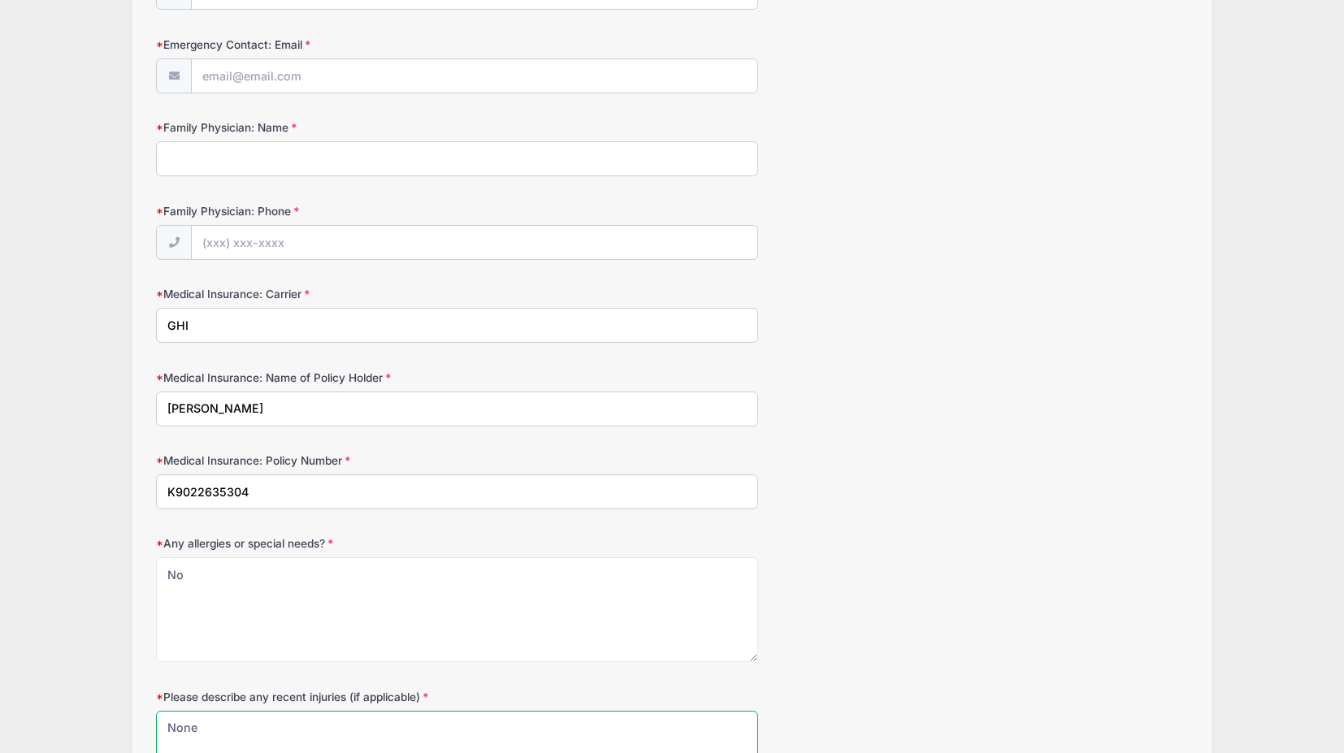
scroll to position [528, 0]
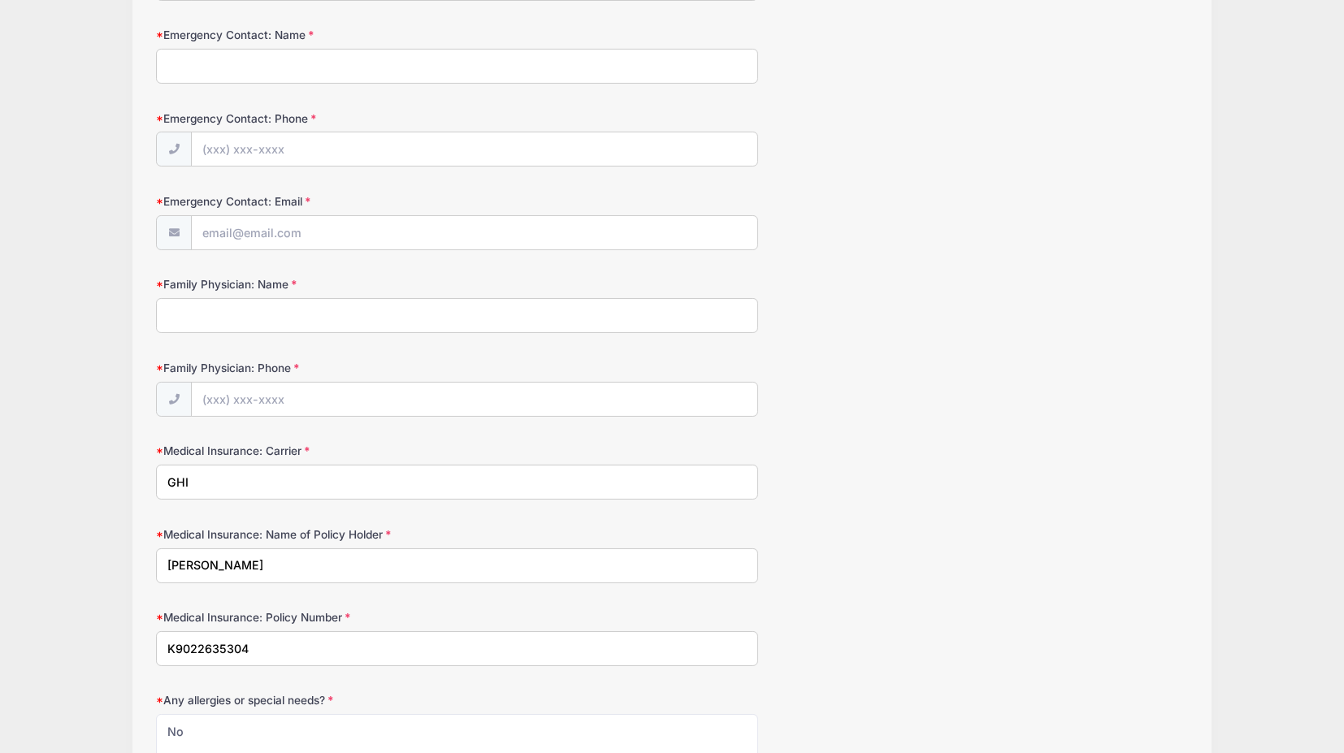
type textarea "None"
click at [325, 393] on input "Family Physician: Phone" at bounding box center [474, 400] width 565 height 35
click at [326, 392] on input "Family Physician: Phone" at bounding box center [474, 400] width 565 height 35
type input "(516) 735-7181"
click at [314, 310] on input "Family Physician: Name" at bounding box center [457, 315] width 602 height 35
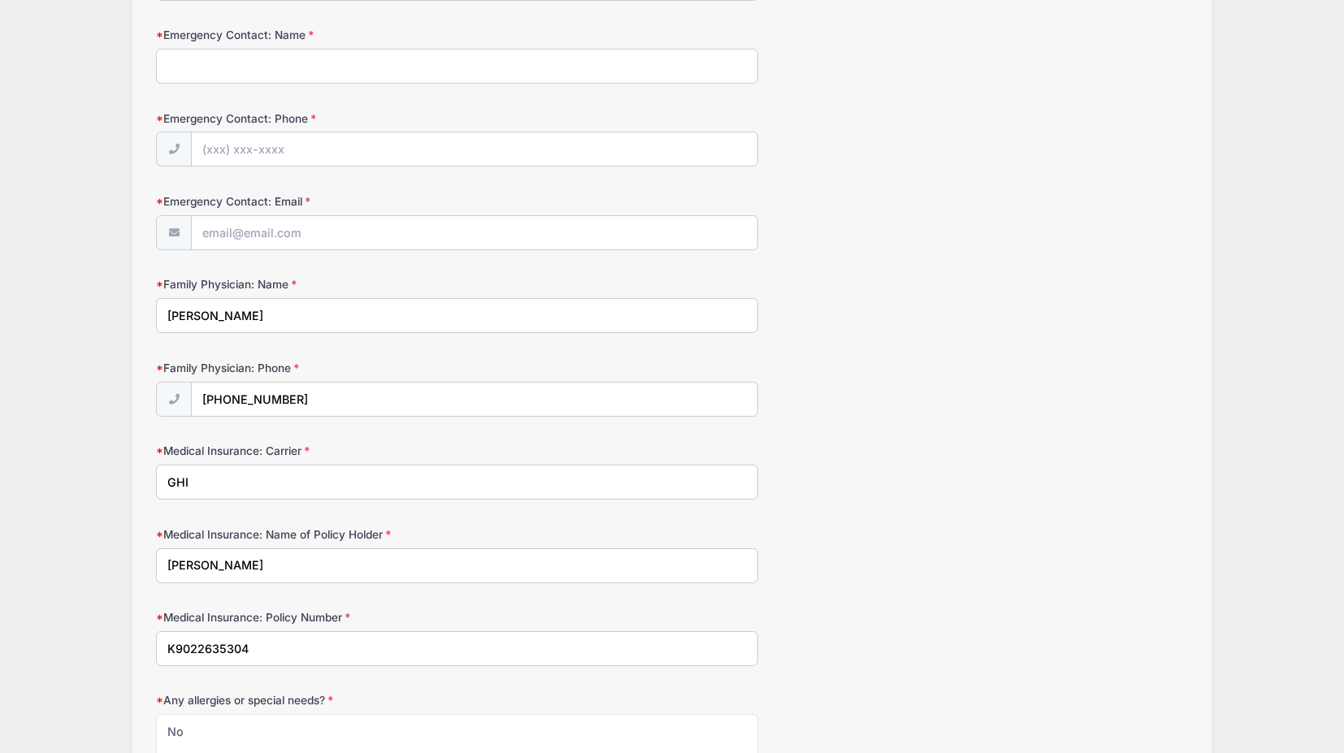
drag, startPoint x: 197, startPoint y: 314, endPoint x: 214, endPoint y: 333, distance: 24.8
click at [199, 314] on input "Dr. ANthony Grillo" at bounding box center [457, 315] width 602 height 35
type input "Dr. Anthony Grillo"
click at [343, 143] on input "Emergency Contact: Phone" at bounding box center [474, 149] width 565 height 35
click at [332, 62] on input "Emergency Contact: Name" at bounding box center [457, 66] width 602 height 35
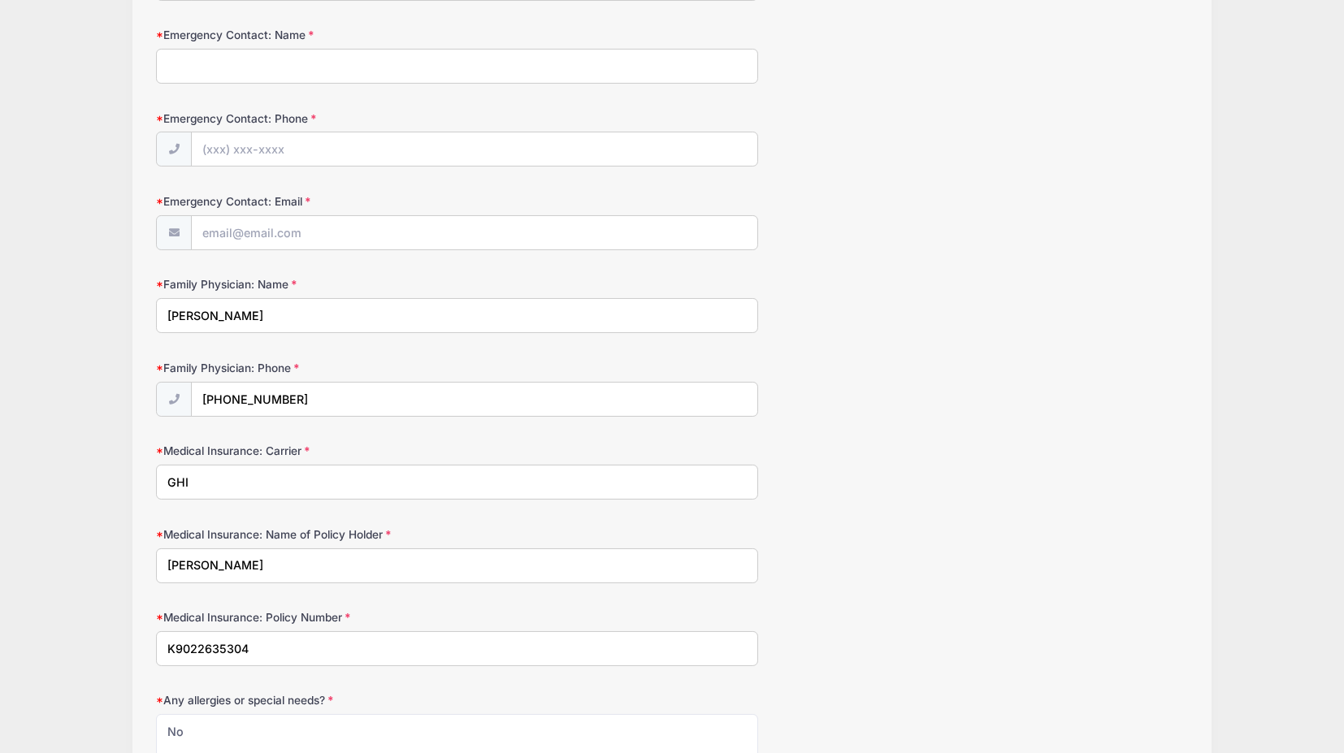
type input "Margaret Rahner"
type input "(516) 382-5387"
type input "rahflah@yahoo.com"
drag, startPoint x: 322, startPoint y: 150, endPoint x: 217, endPoint y: 154, distance: 104.9
click at [217, 154] on input "(516) 382-5387" at bounding box center [474, 149] width 565 height 35
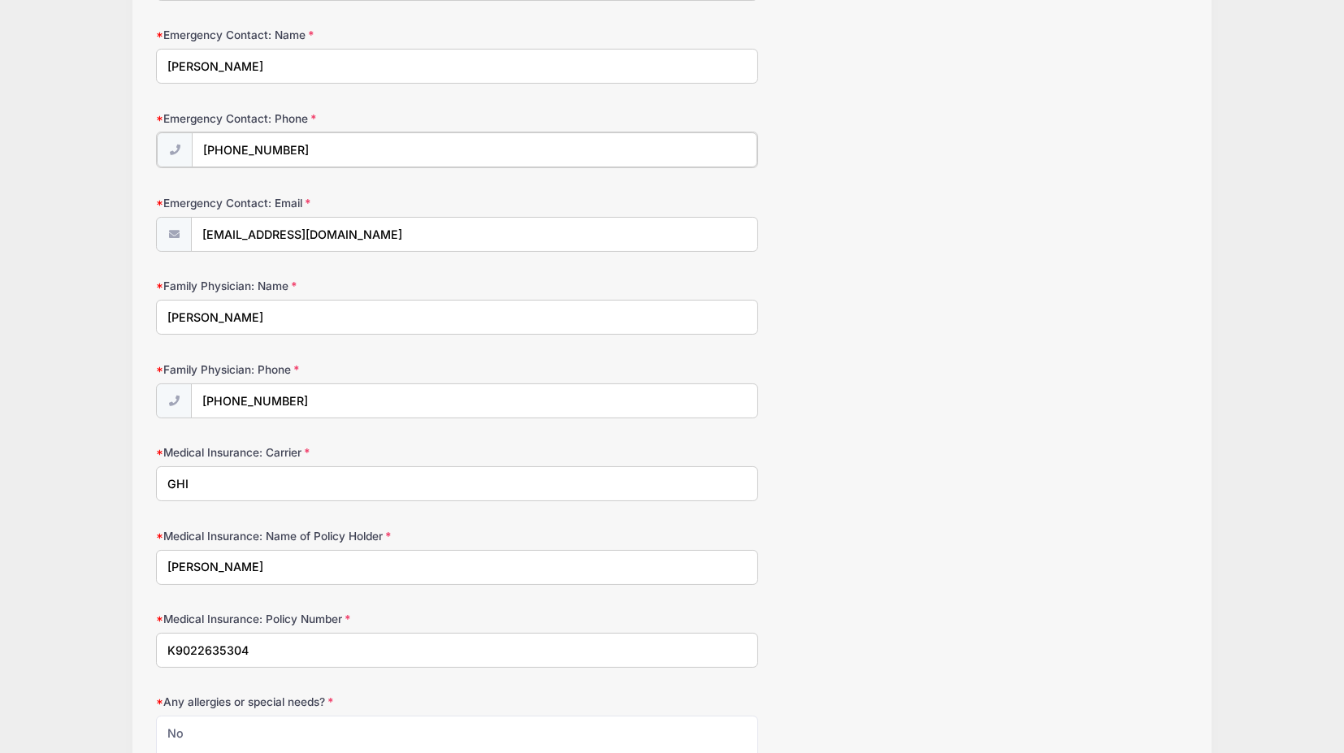
type input "(516) 297-2102"
drag, startPoint x: 345, startPoint y: 228, endPoint x: 179, endPoint y: 232, distance: 166.6
click at [179, 232] on div "rahflah@yahoo.com" at bounding box center [457, 233] width 602 height 37
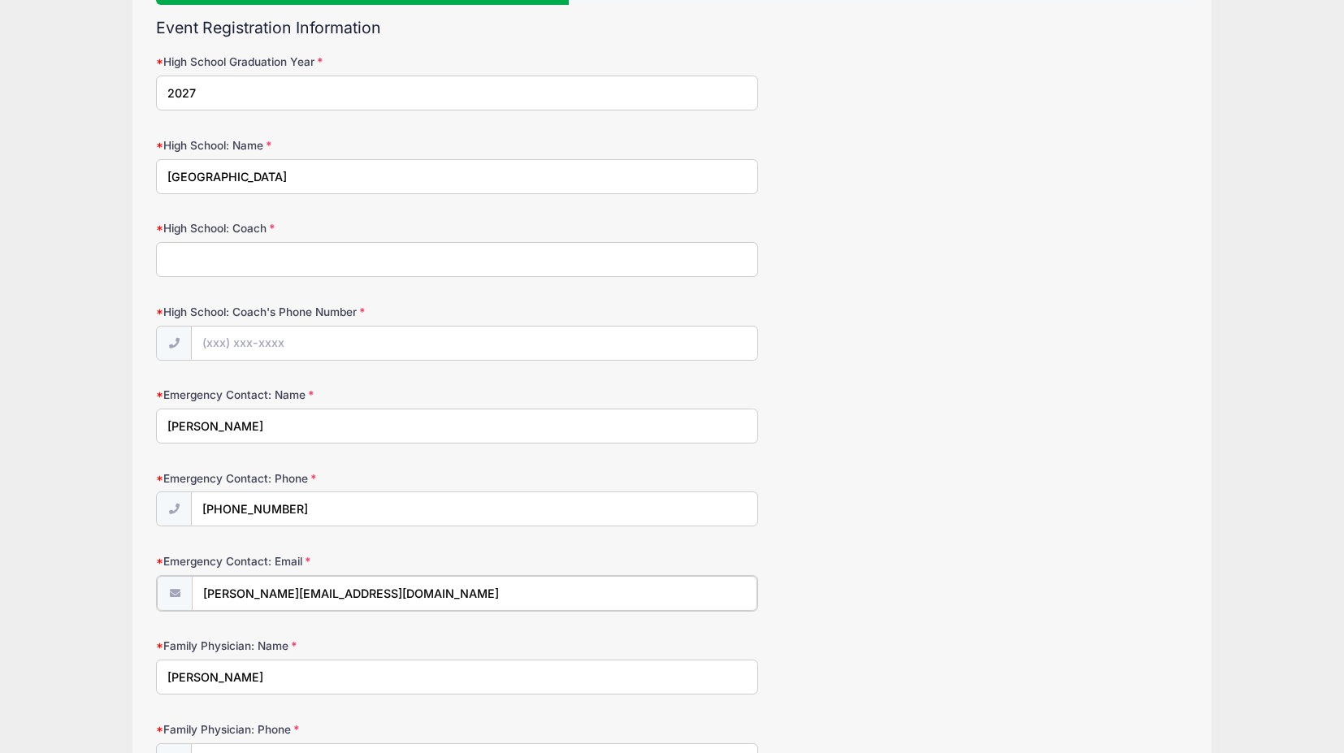
scroll to position [0, 0]
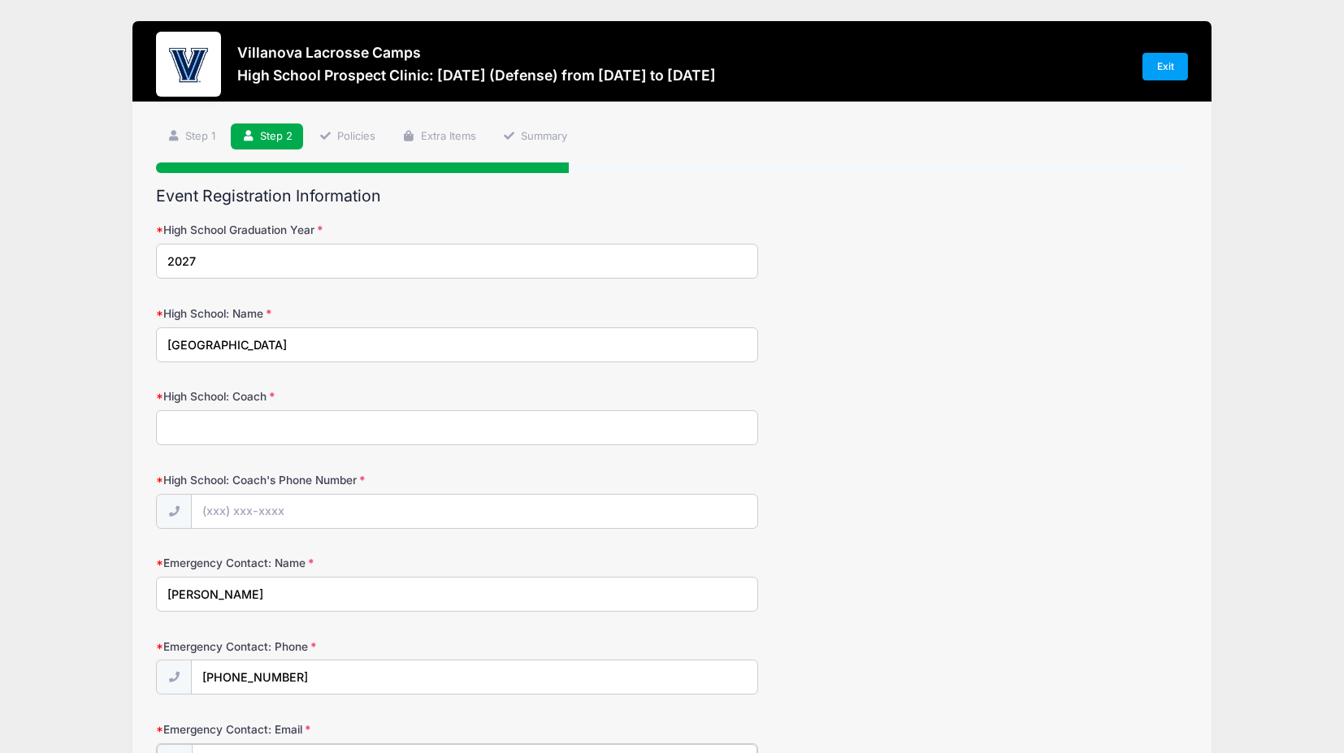
type input "maggierahner@verizon.net"
click at [357, 424] on input "High School: Coach" at bounding box center [457, 427] width 602 height 35
type input "Donald Mayerhofer"
click at [343, 515] on input "High School: Coach's Phone Number" at bounding box center [474, 512] width 565 height 35
paste input "(917) 796-4066"
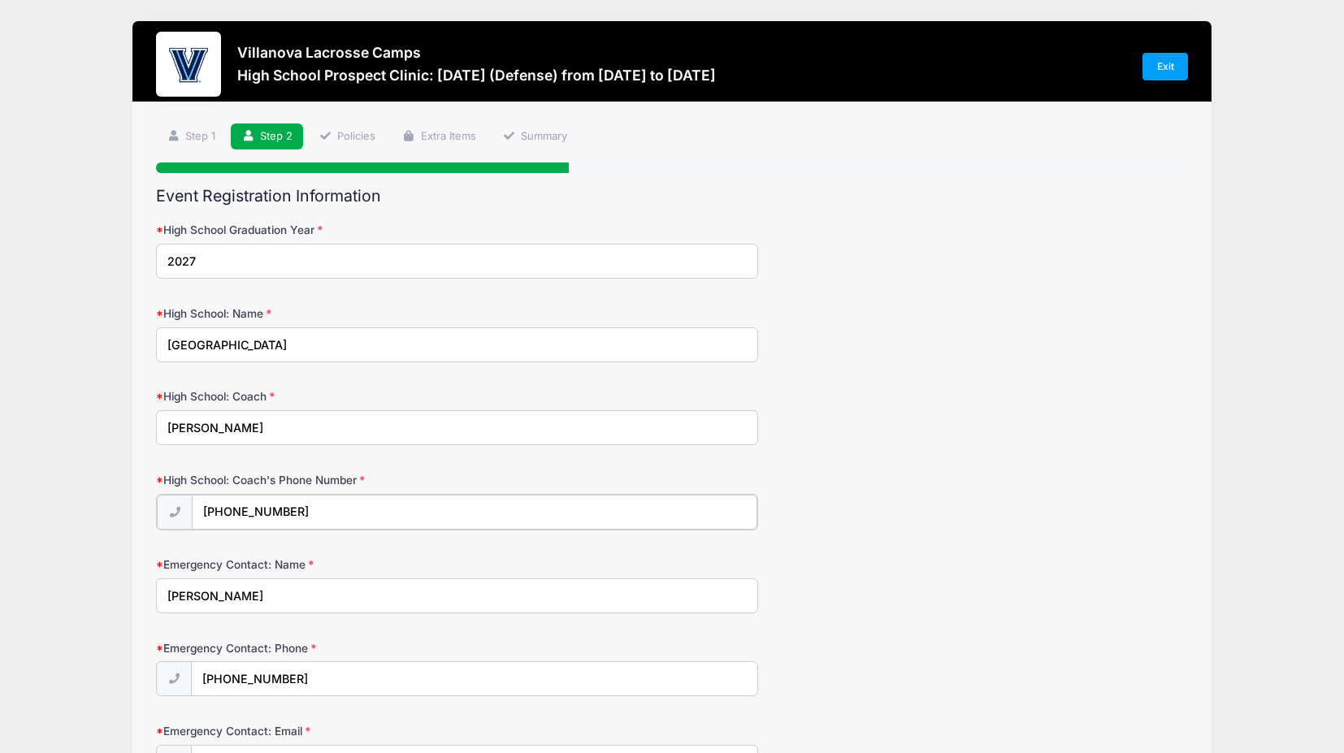
type input "(917) 796-4066"
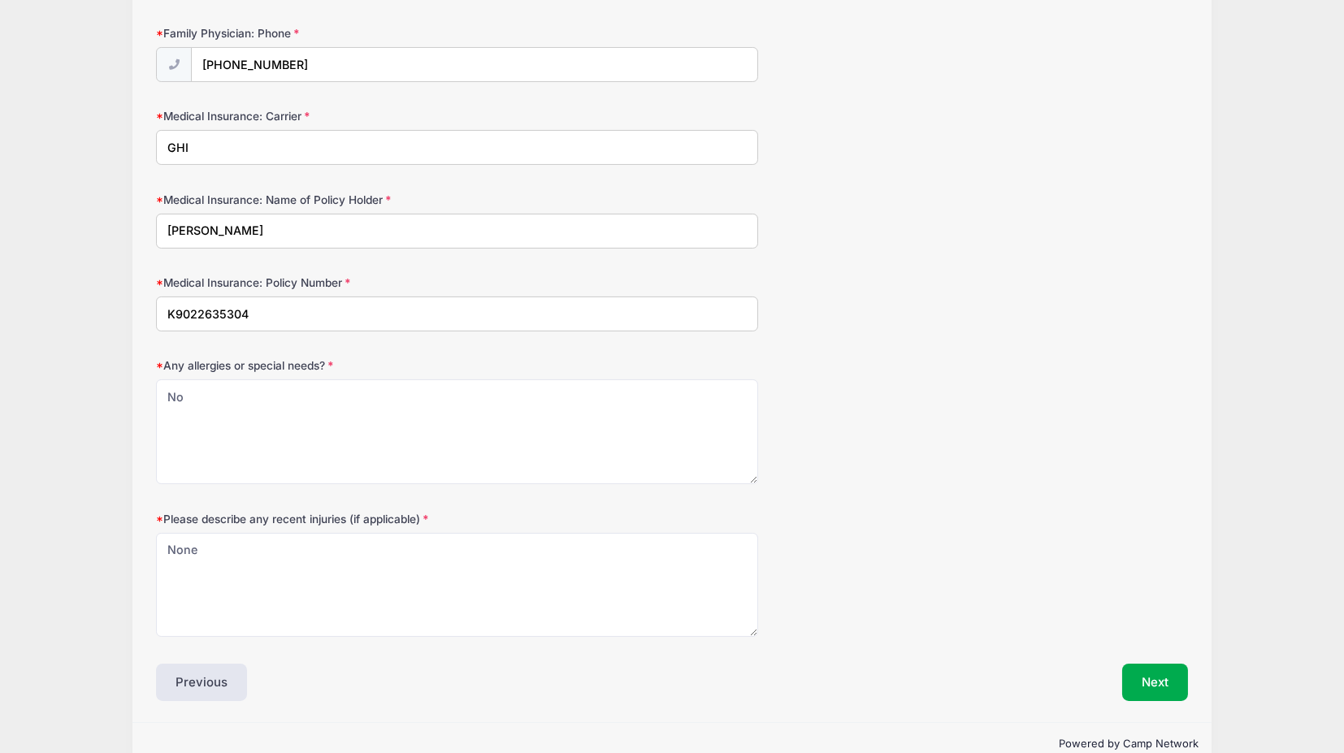
scroll to position [889, 0]
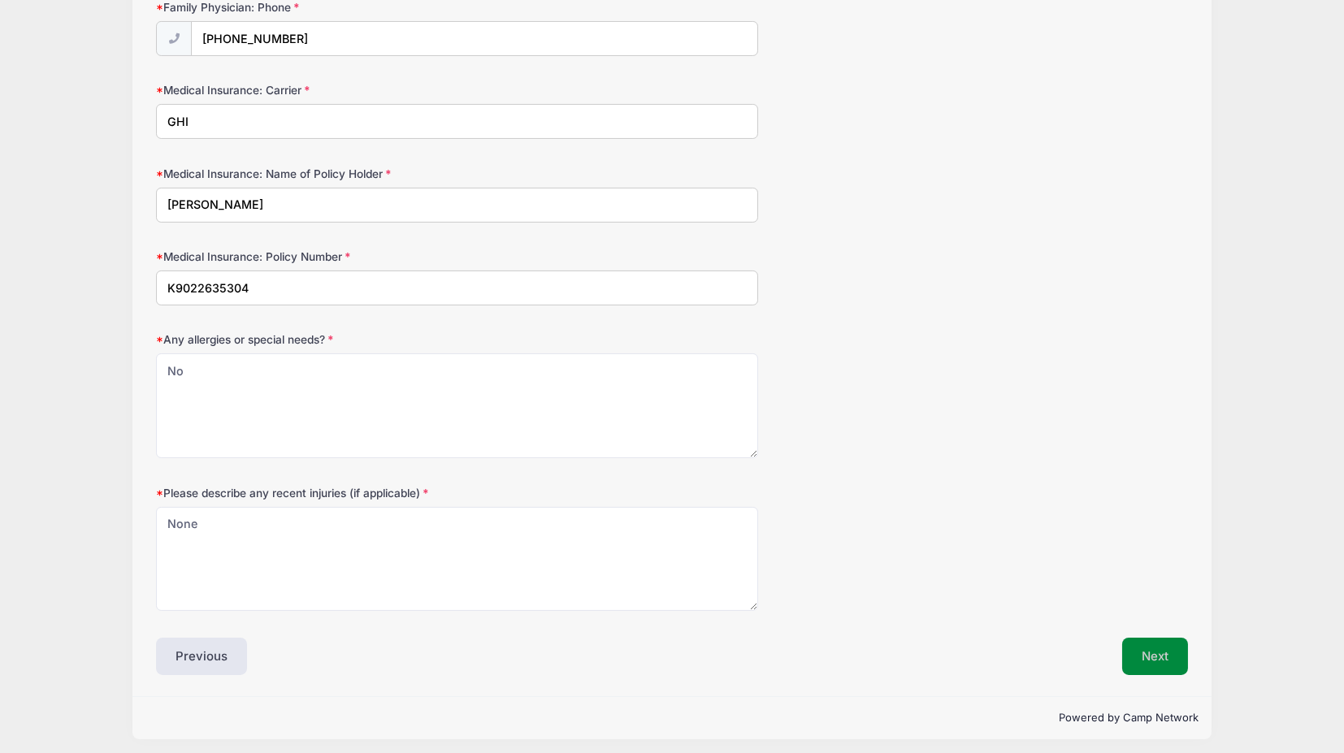
click at [1150, 657] on button "Next" at bounding box center [1155, 656] width 66 height 37
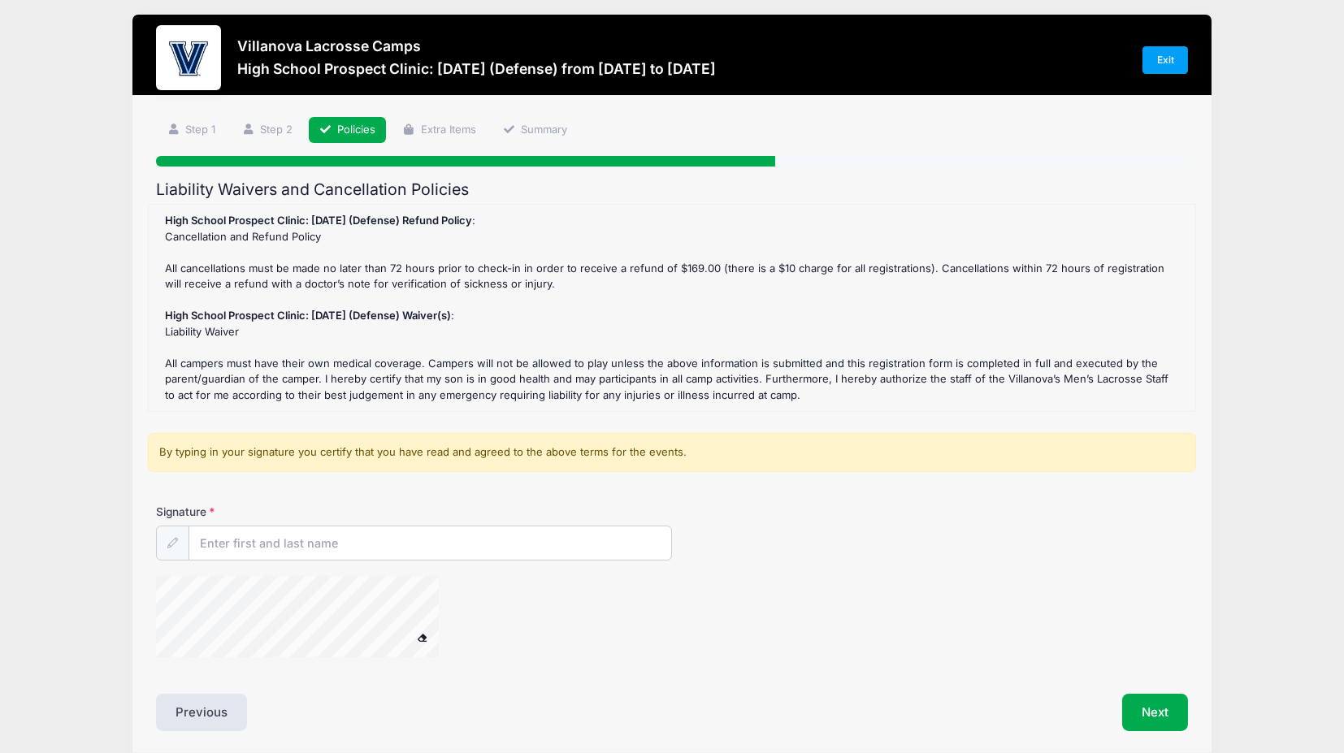
scroll to position [0, 0]
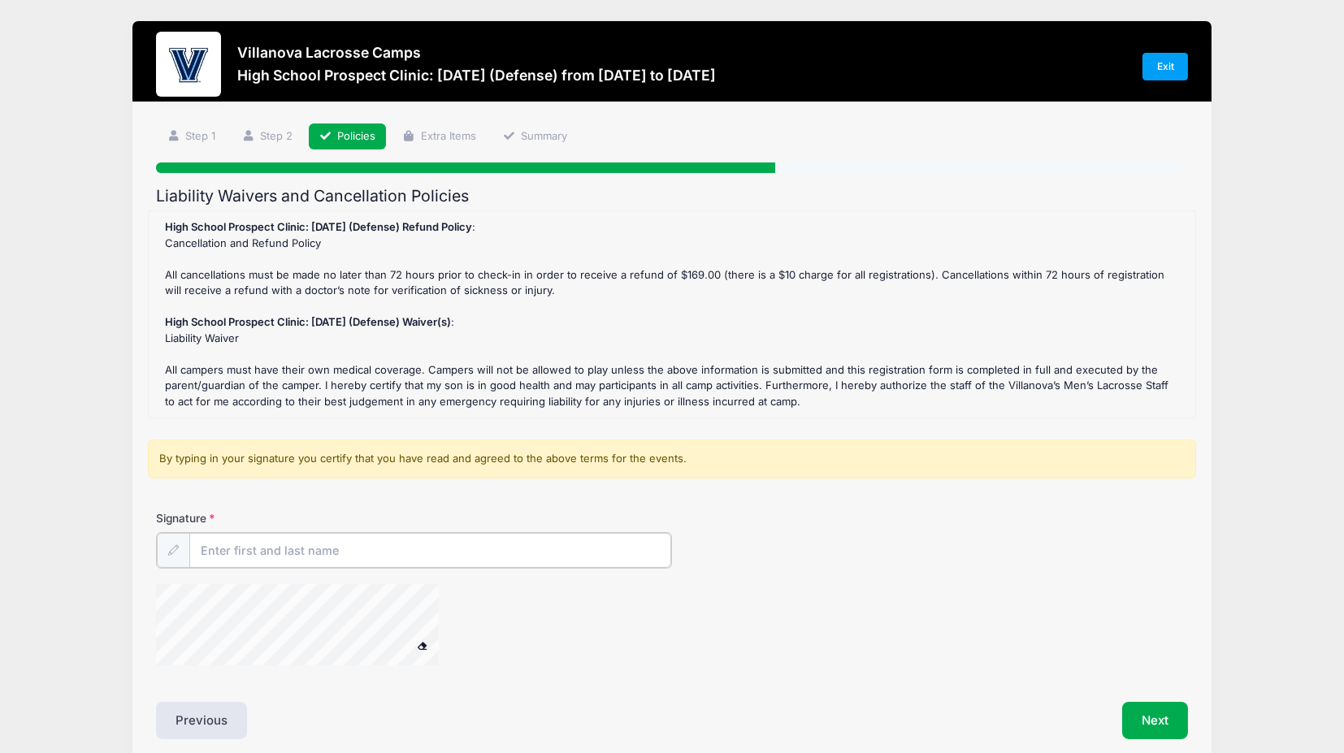
click at [290, 546] on input "Signature" at bounding box center [430, 550] width 482 height 35
type input "Ben Rahner"
click at [960, 559] on div "Signature Ben Rahner" at bounding box center [672, 538] width 1032 height 57
click at [1152, 710] on button "Next" at bounding box center [1155, 718] width 66 height 37
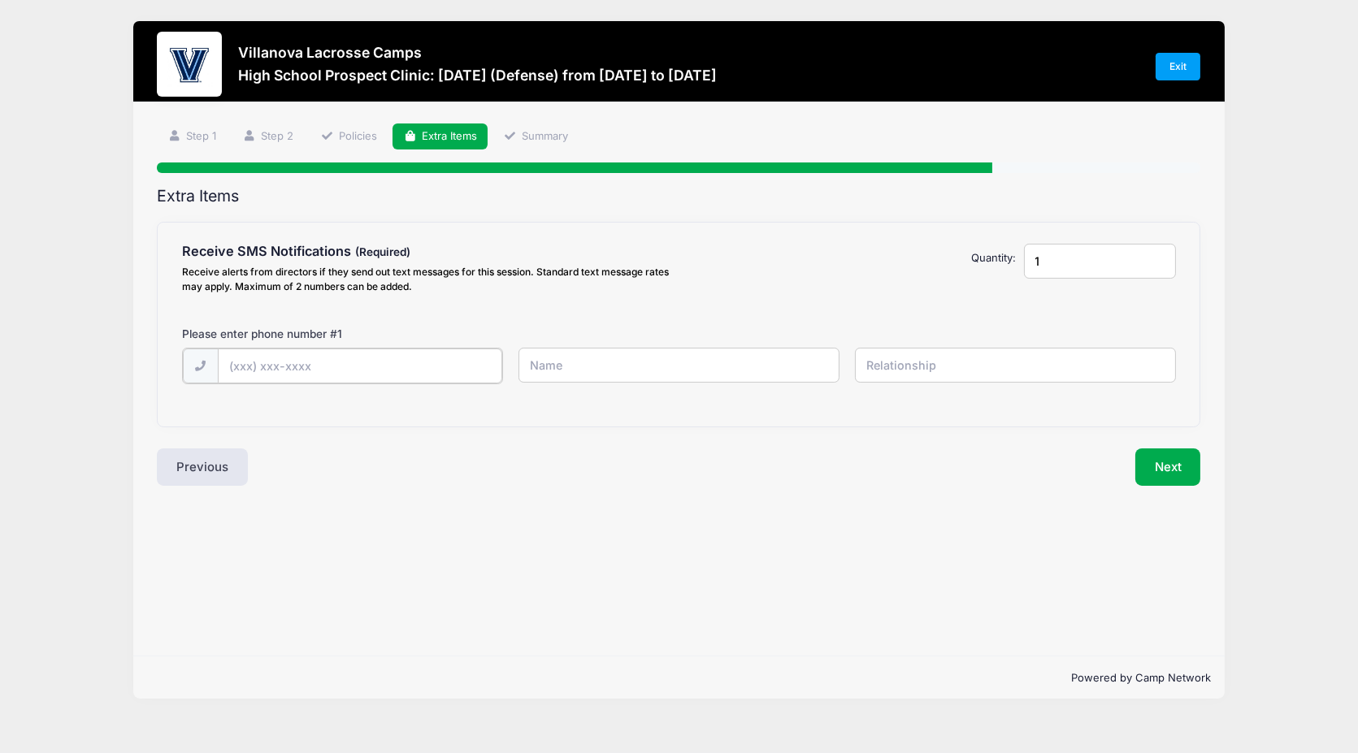
click at [0, 0] on input "text" at bounding box center [0, 0] width 0 height 0
drag, startPoint x: 358, startPoint y: 361, endPoint x: 288, endPoint y: 369, distance: 71.2
click at [0, 0] on input "(516) 382-4625" at bounding box center [0, 0] width 0 height 0
type input "(516) 382-5387"
click at [0, 0] on input "text" at bounding box center [0, 0] width 0 height 0
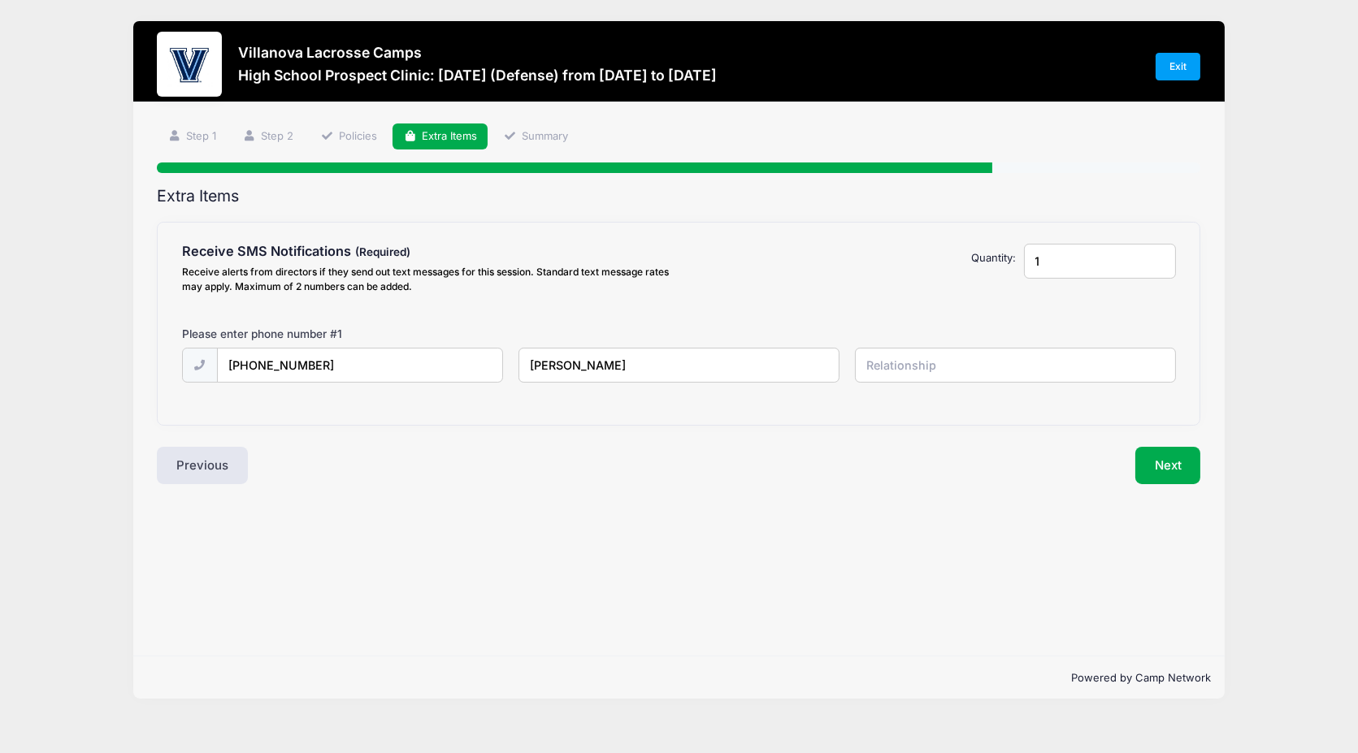
type input "Billy Rahner"
type input "Father"
drag, startPoint x: 1080, startPoint y: 258, endPoint x: 1097, endPoint y: 245, distance: 21.5
click at [1060, 258] on input "1" at bounding box center [1100, 261] width 153 height 35
type input "2"
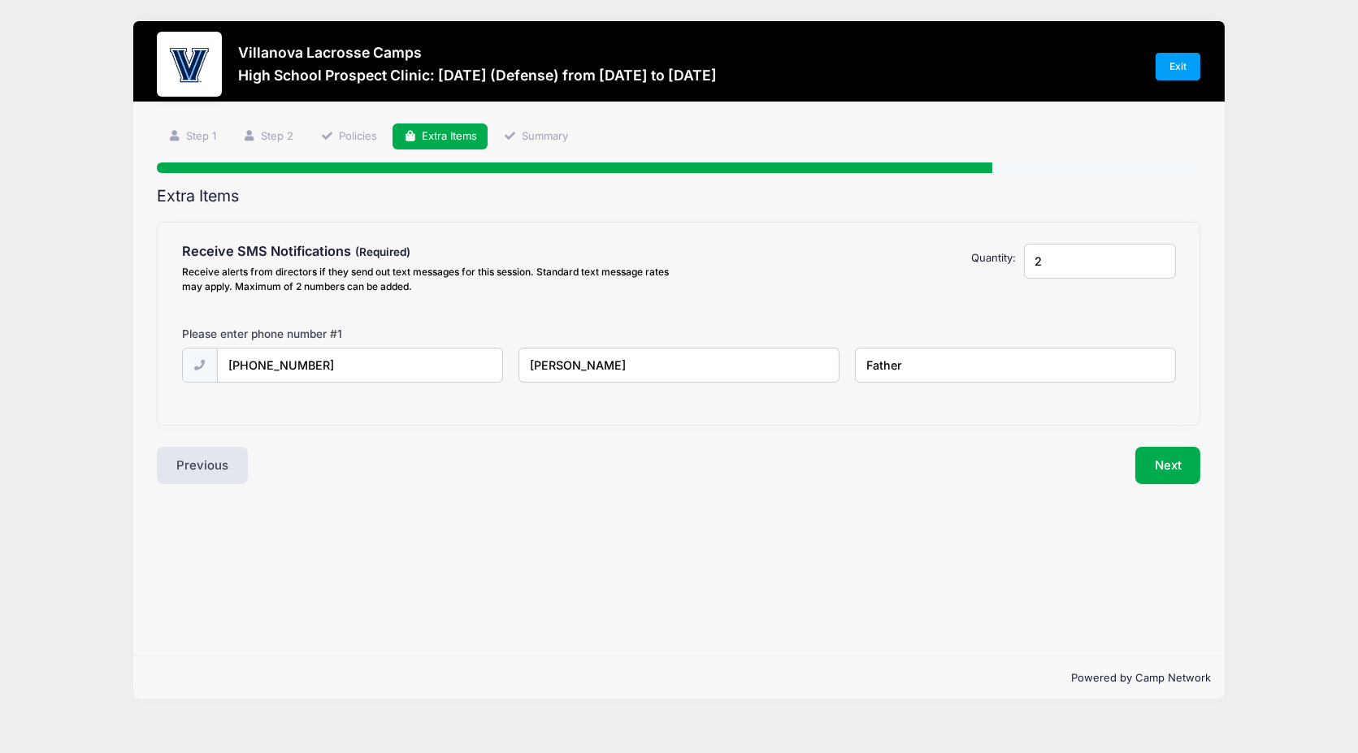
click at [1154, 258] on input "2" at bounding box center [1100, 261] width 153 height 35
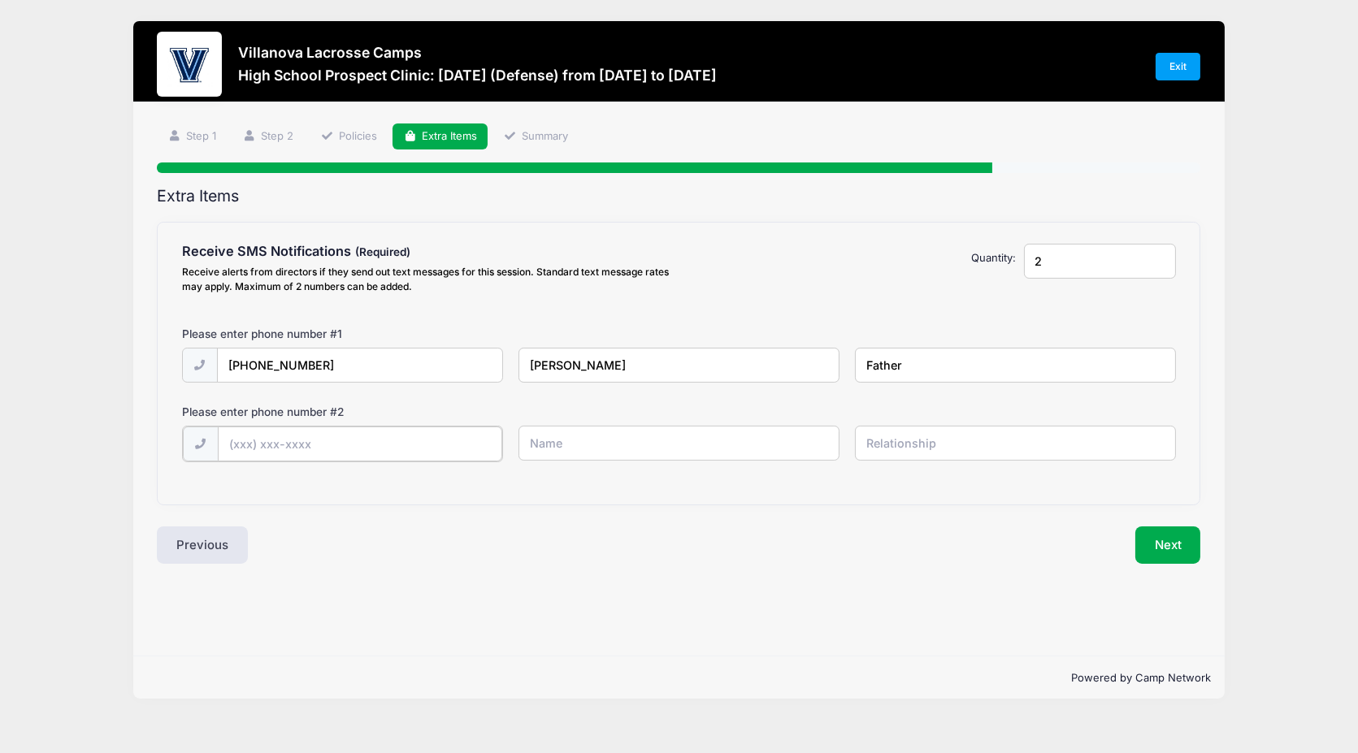
click at [0, 0] on input "text" at bounding box center [0, 0] width 0 height 0
type input "(516) 297-2102"
click at [0, 0] on input "text" at bounding box center [0, 0] width 0 height 0
type input "Maggie Rahner"
type input "Mother"
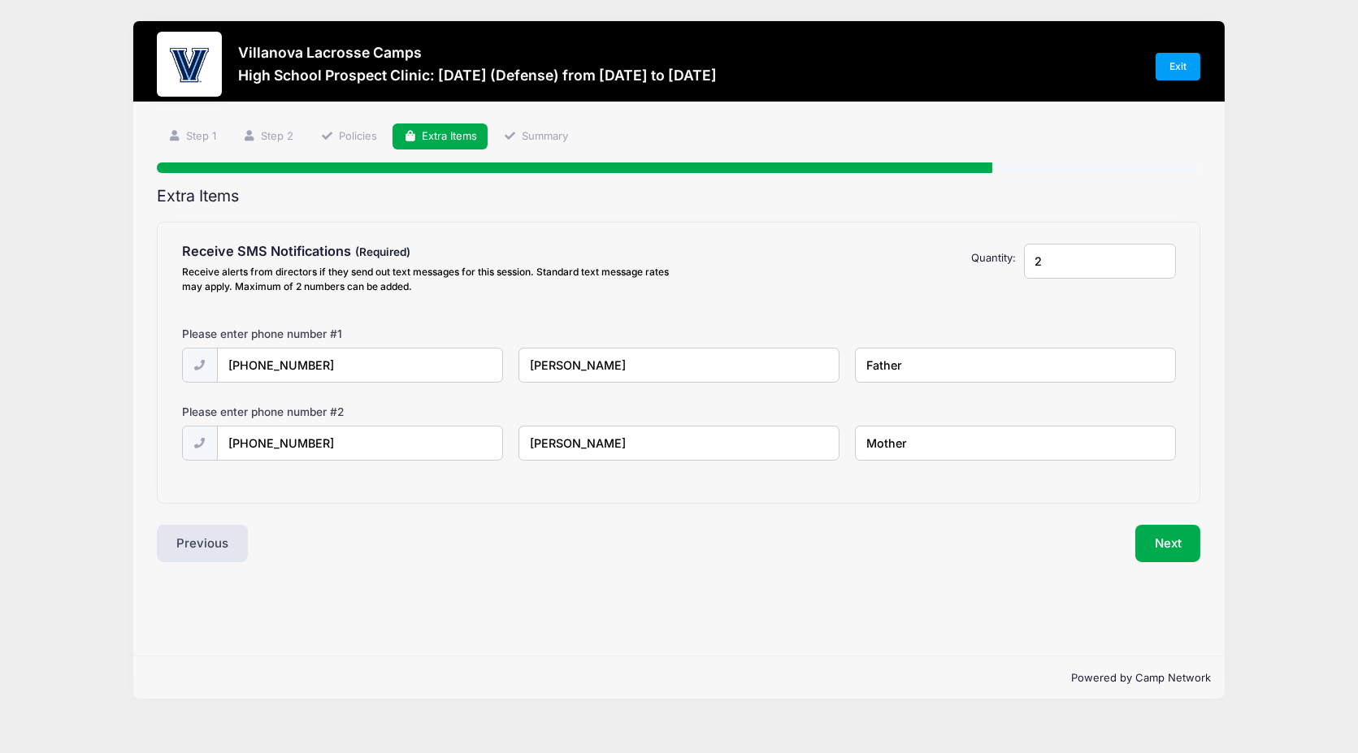
click at [1156, 258] on input "2" at bounding box center [1100, 261] width 153 height 35
click at [1165, 548] on button "Next" at bounding box center [1168, 543] width 66 height 37
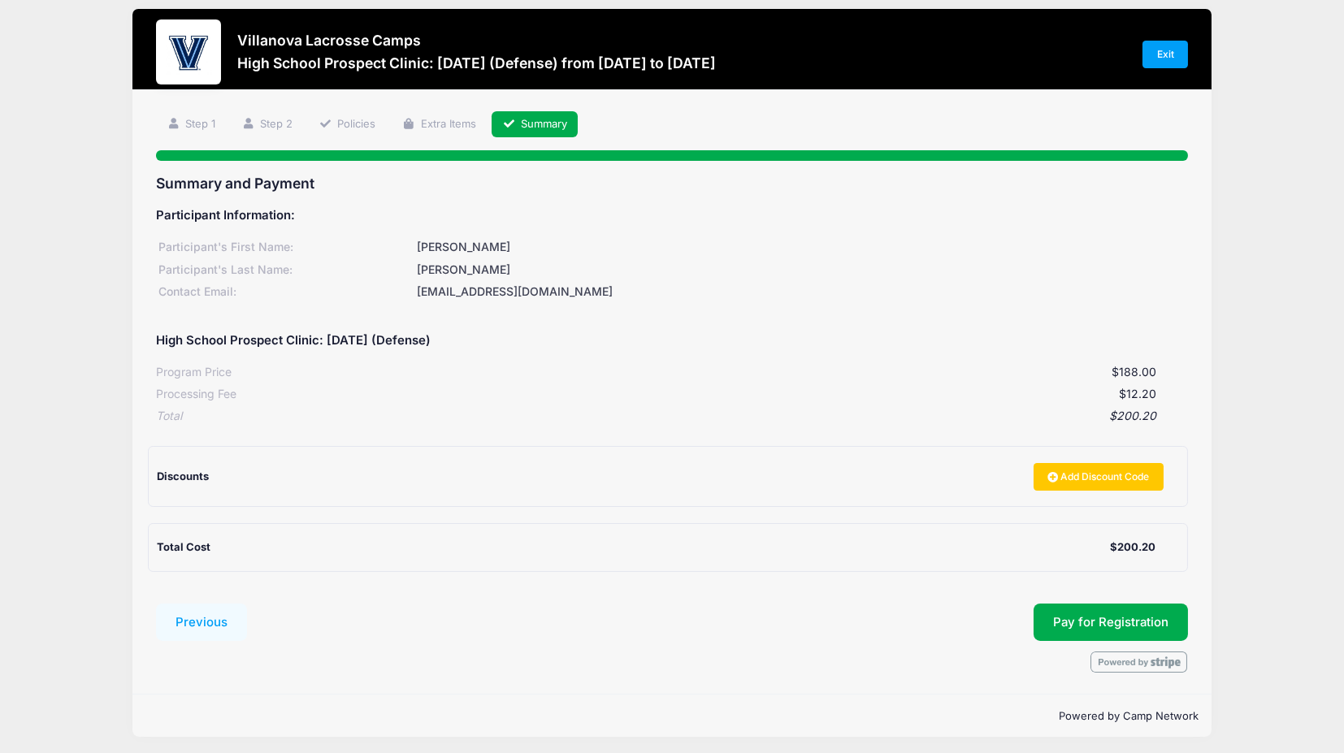
scroll to position [16, 0]
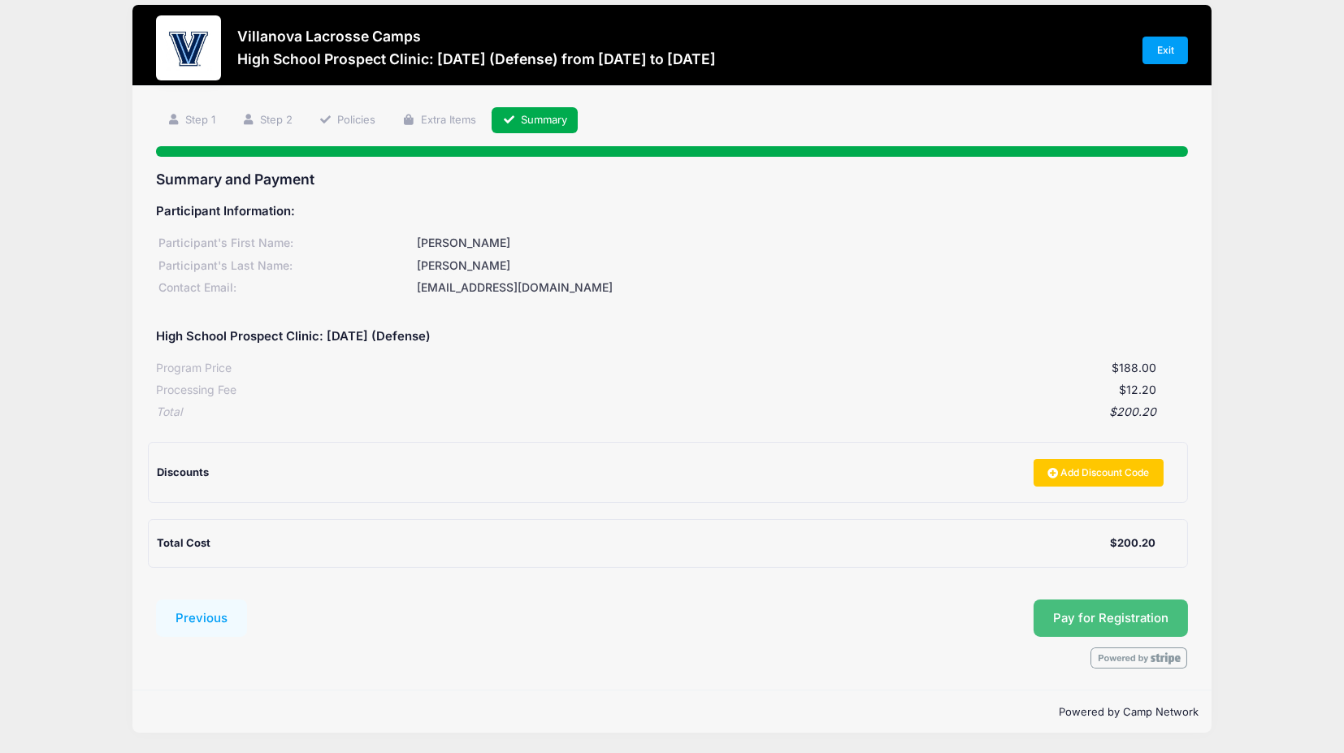
click at [1125, 611] on span "Pay for Registration" at bounding box center [1110, 618] width 115 height 15
